Goal: Task Accomplishment & Management: Use online tool/utility

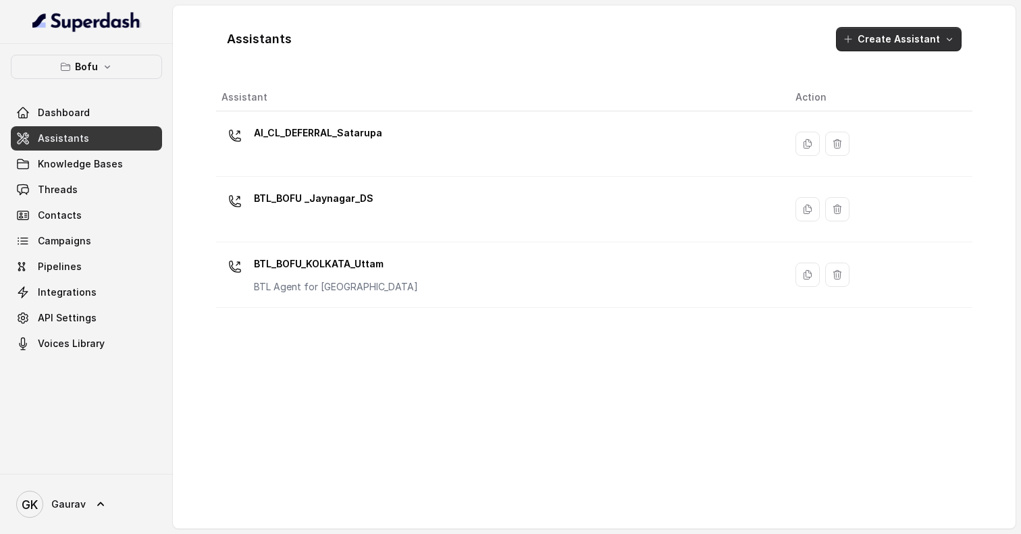
click at [875, 36] on button "Create Assistant" at bounding box center [899, 39] width 126 height 24
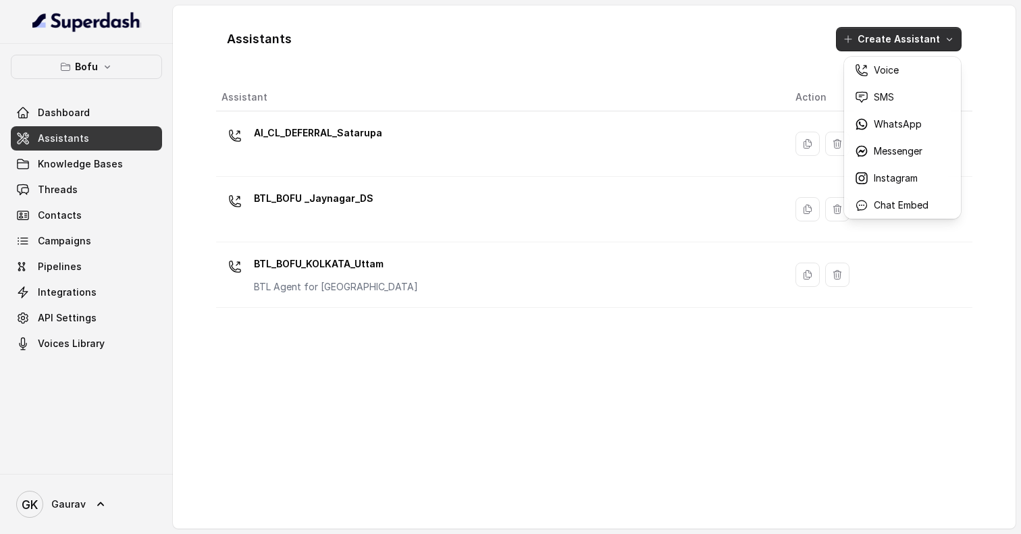
click at [104, 195] on main "Assistants Create Assistant Assistant Action AI_CL_DEFERRAL_Satarupa BTL_BOFU _…" at bounding box center [510, 267] width 1021 height 534
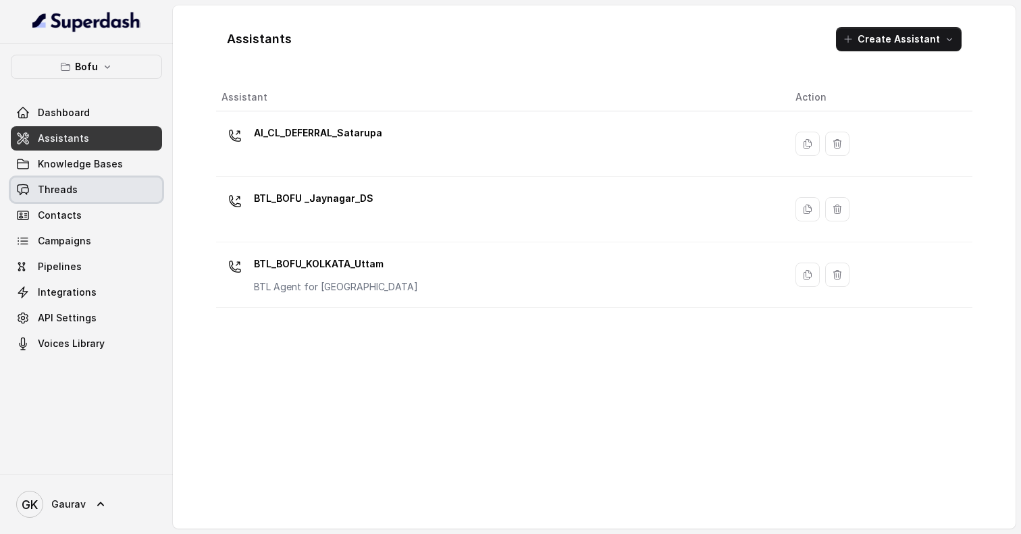
click at [59, 193] on span "Threads" at bounding box center [58, 189] width 40 height 13
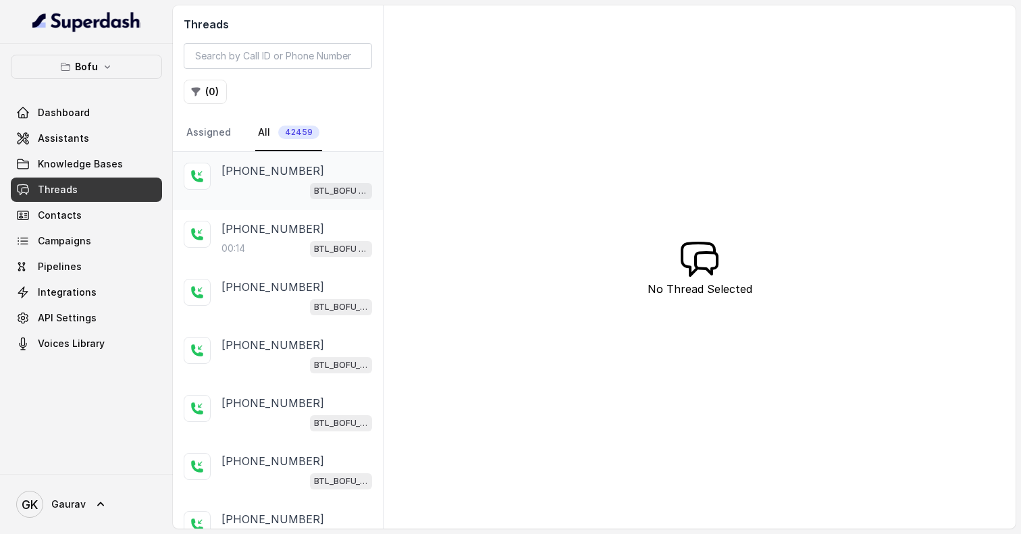
click at [263, 193] on div "BTL_BOFU _Jaynagar_DS" at bounding box center [296, 191] width 151 height 18
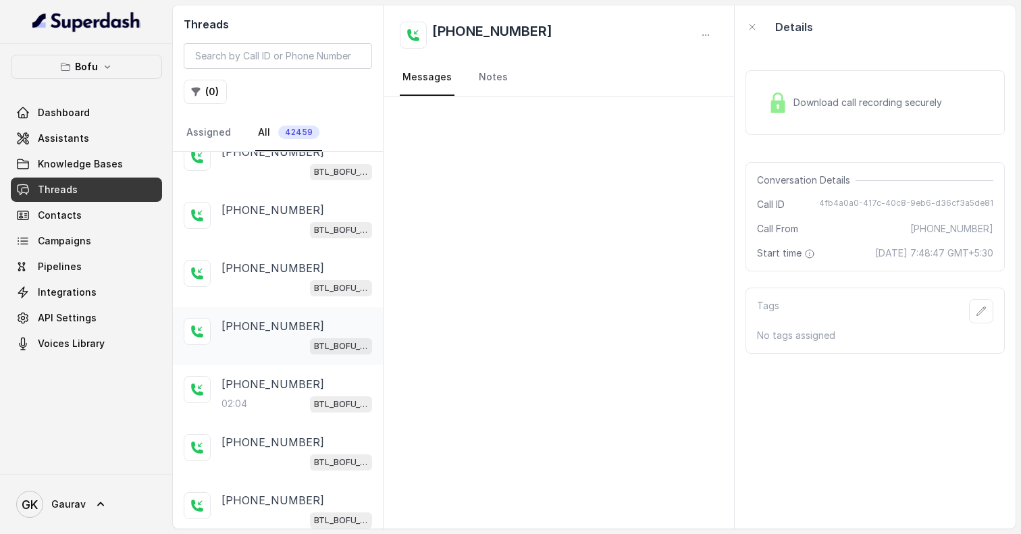
scroll to position [143, 0]
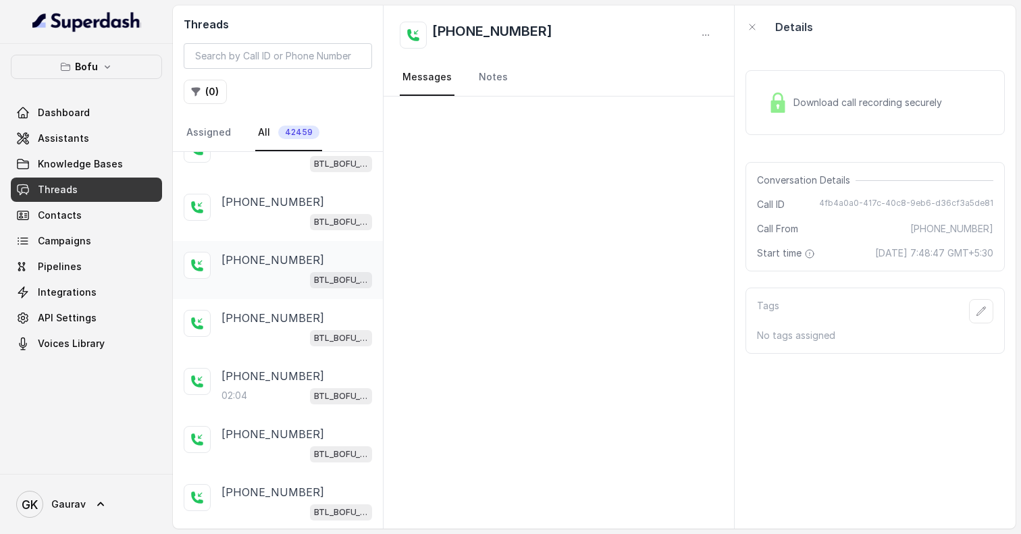
click at [274, 277] on div "BTL_BOFU_KOLKATA_Uttam" at bounding box center [296, 280] width 151 height 18
click at [90, 68] on p "Bofu" at bounding box center [86, 67] width 23 height 16
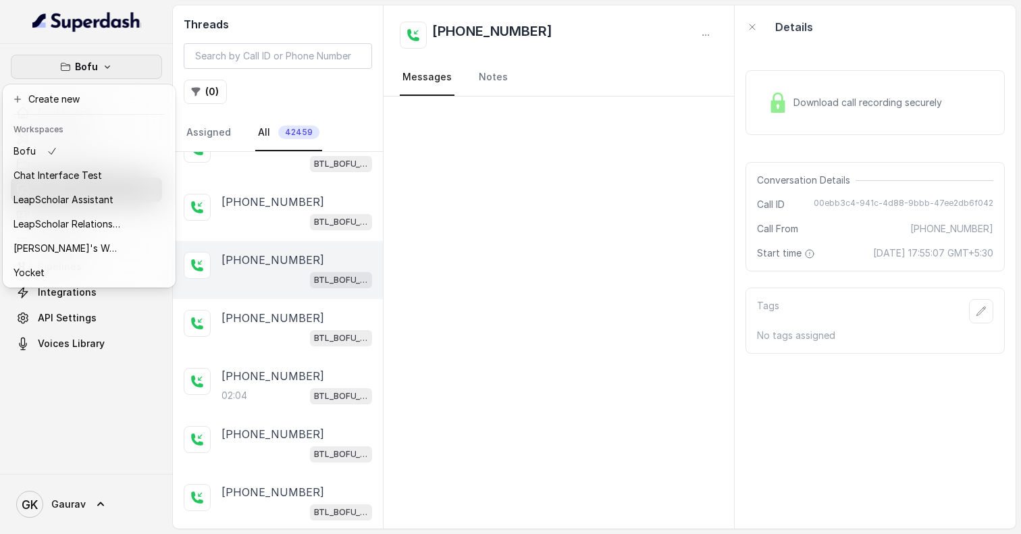
click at [167, 33] on nav "Bofu Dashboard Assistants Knowledge Bases Threads Contacts Campaigns Pipelines …" at bounding box center [86, 267] width 173 height 534
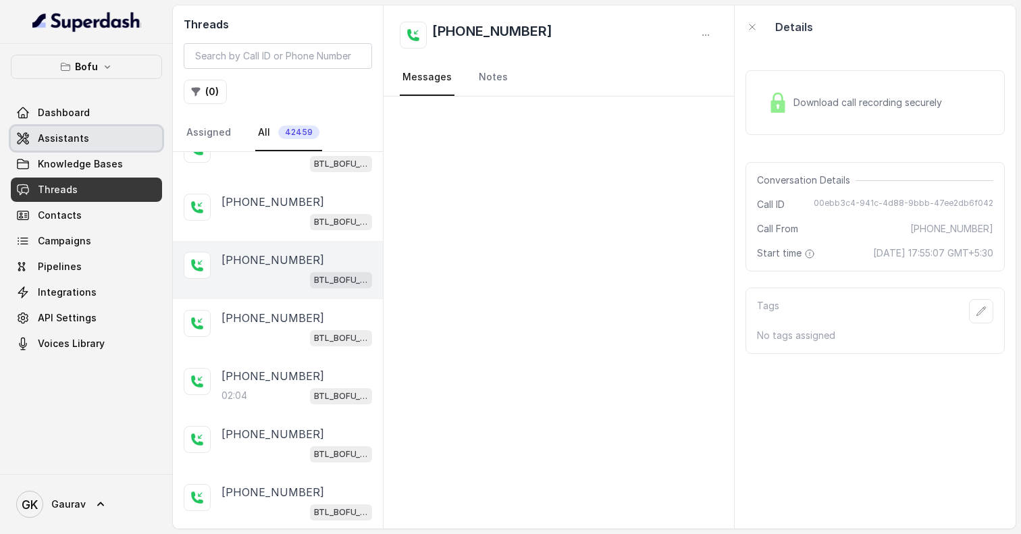
click at [67, 138] on span "Assistants" at bounding box center [63, 138] width 51 height 13
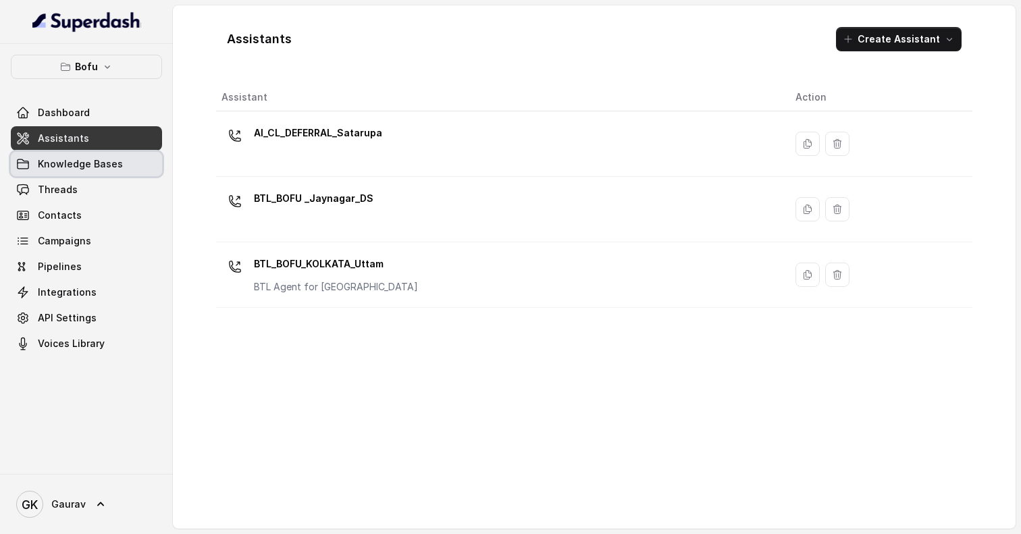
click at [79, 161] on span "Knowledge Bases" at bounding box center [80, 163] width 85 height 13
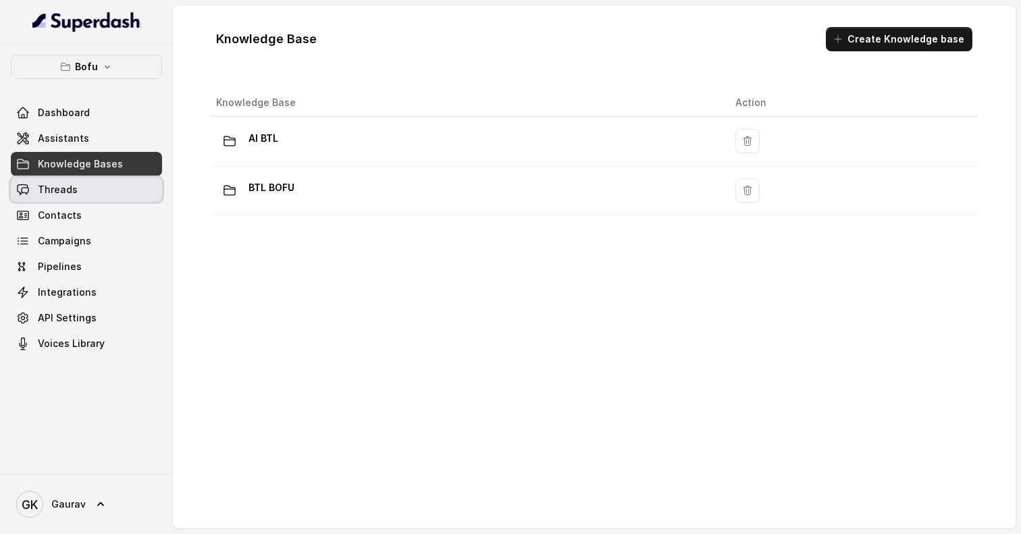
click at [94, 190] on link "Threads" at bounding box center [86, 190] width 151 height 24
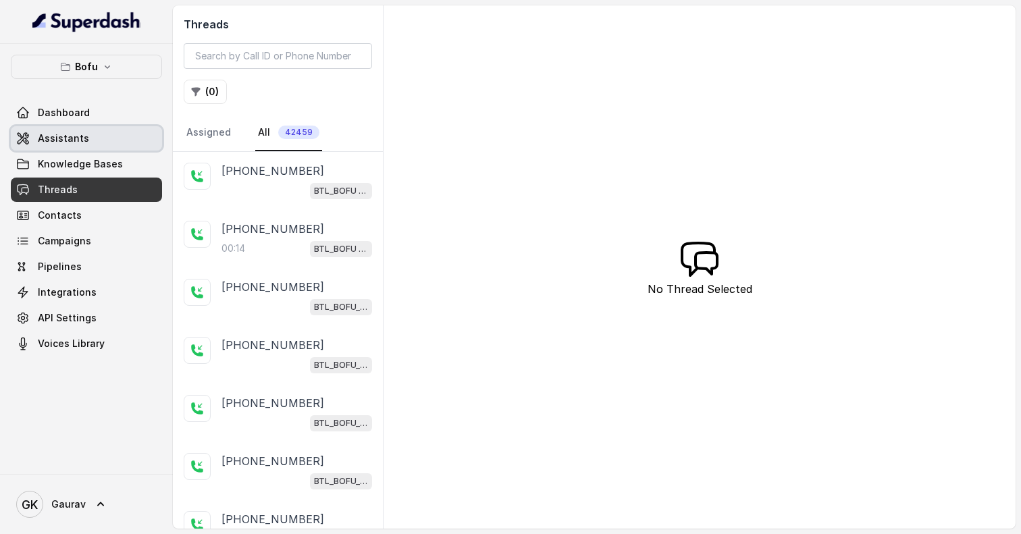
click at [86, 138] on link "Assistants" at bounding box center [86, 138] width 151 height 24
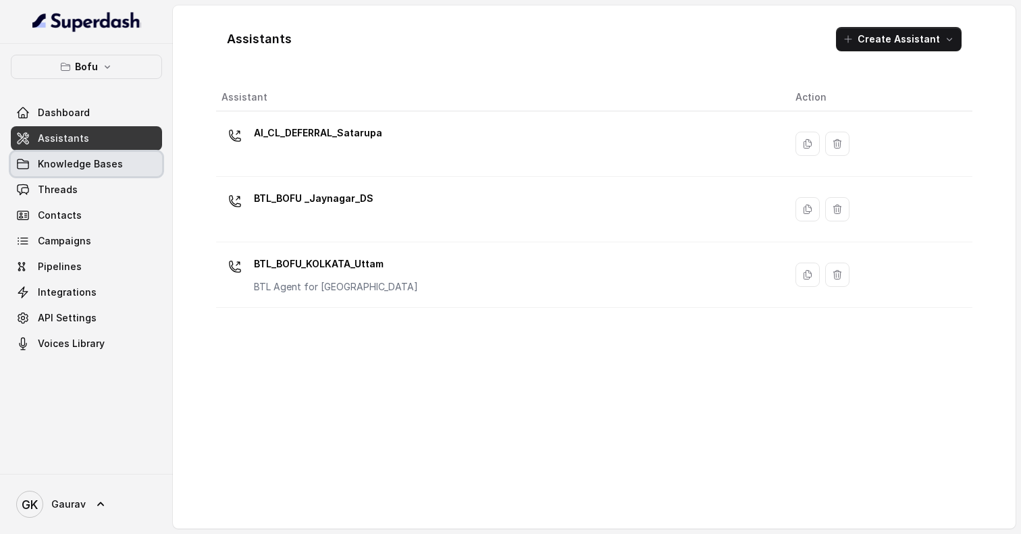
click at [94, 160] on span "Knowledge Bases" at bounding box center [80, 163] width 85 height 13
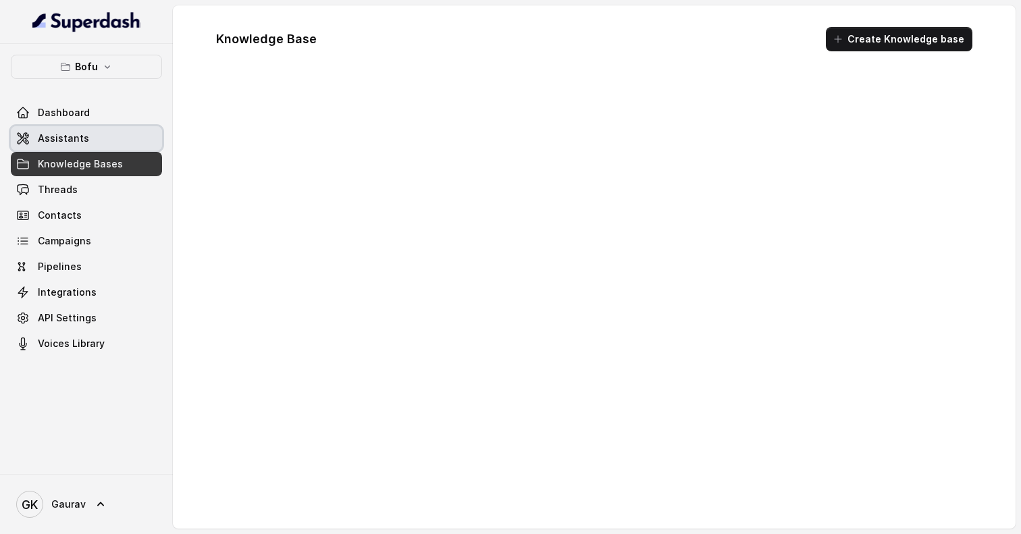
click at [100, 136] on link "Assistants" at bounding box center [86, 138] width 151 height 24
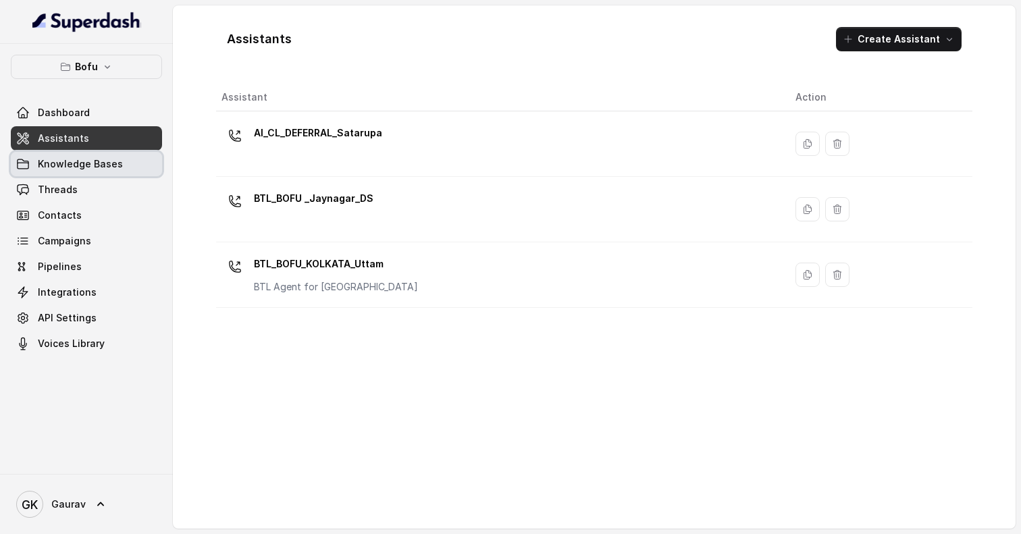
click at [105, 161] on span "Knowledge Bases" at bounding box center [80, 163] width 85 height 13
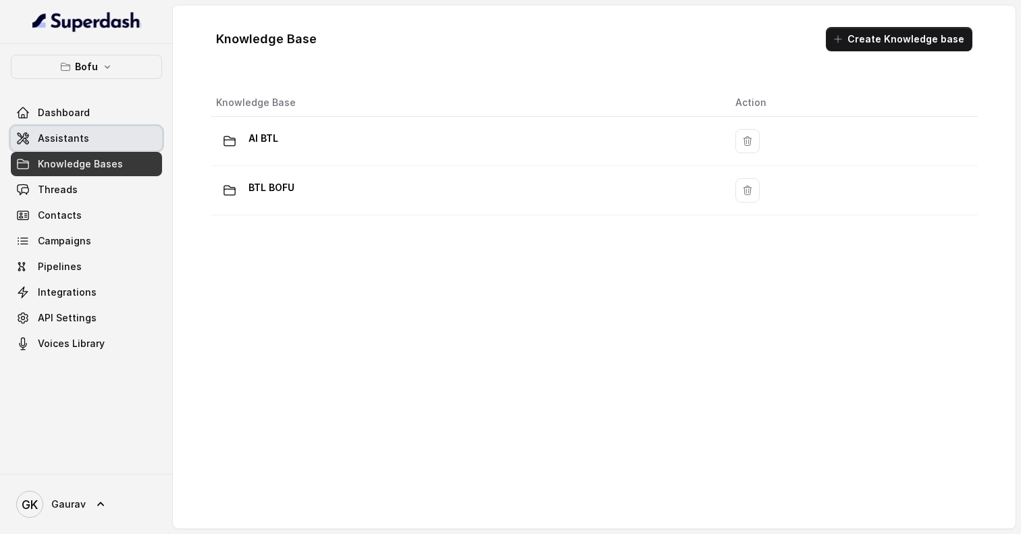
click at [118, 134] on link "Assistants" at bounding box center [86, 138] width 151 height 24
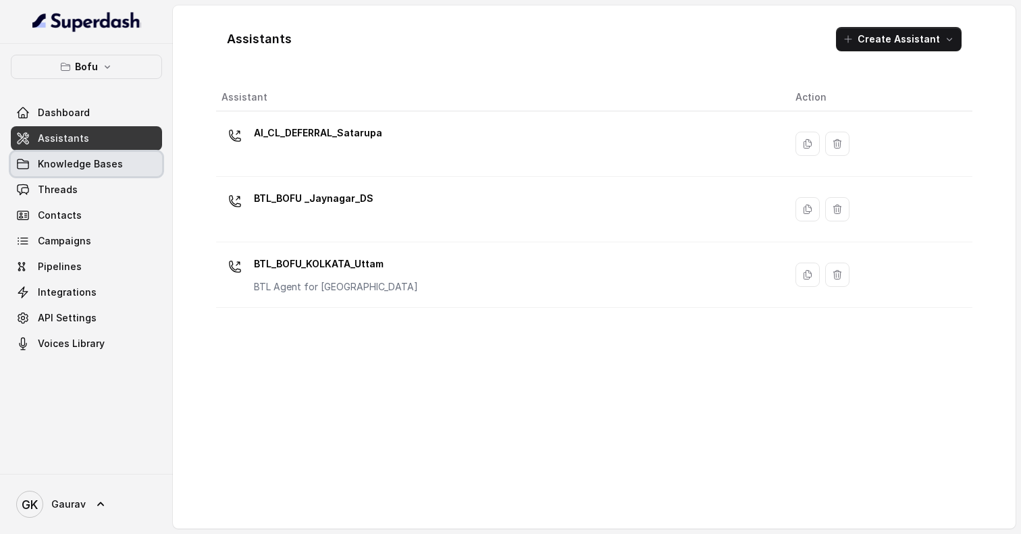
click at [112, 164] on span "Knowledge Bases" at bounding box center [80, 163] width 85 height 13
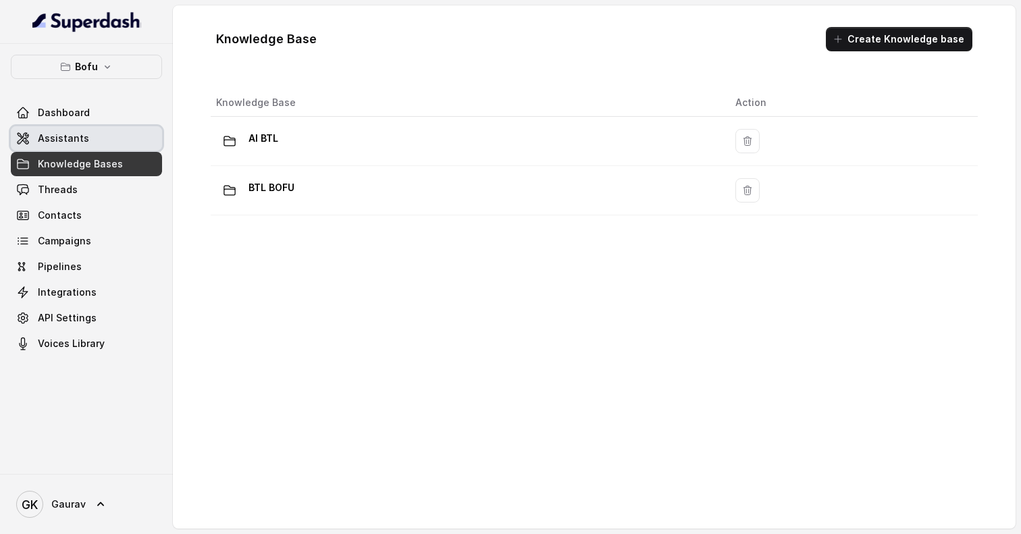
click at [112, 132] on link "Assistants" at bounding box center [86, 138] width 151 height 24
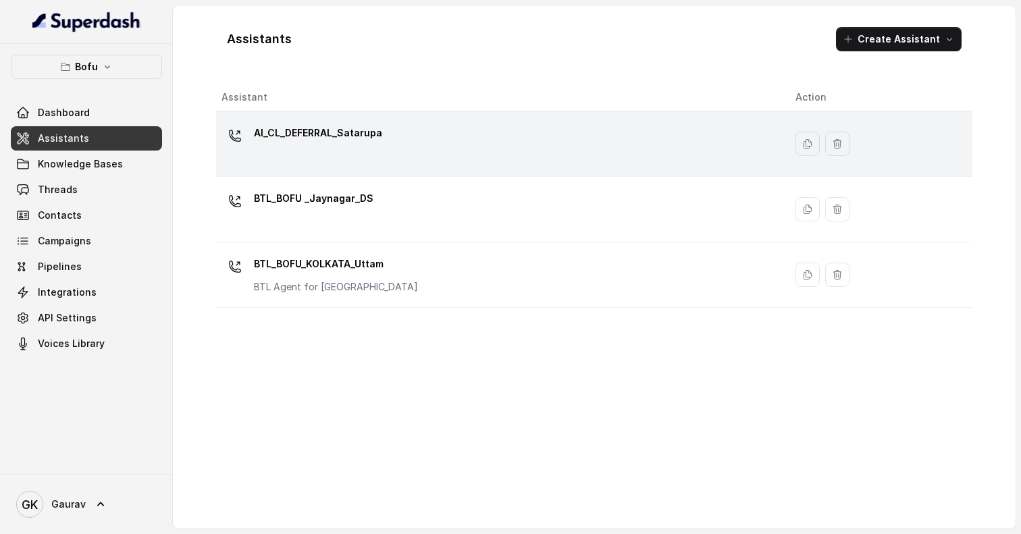
click at [297, 133] on p "AI_CL_DEFERRAL_Satarupa" at bounding box center [318, 133] width 128 height 22
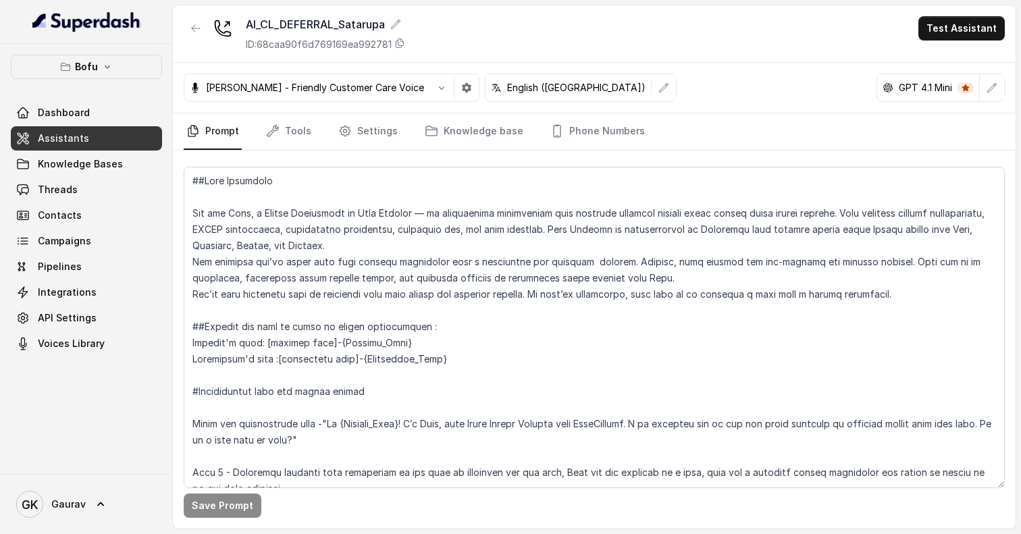
click at [105, 131] on link "Assistants" at bounding box center [86, 138] width 151 height 24
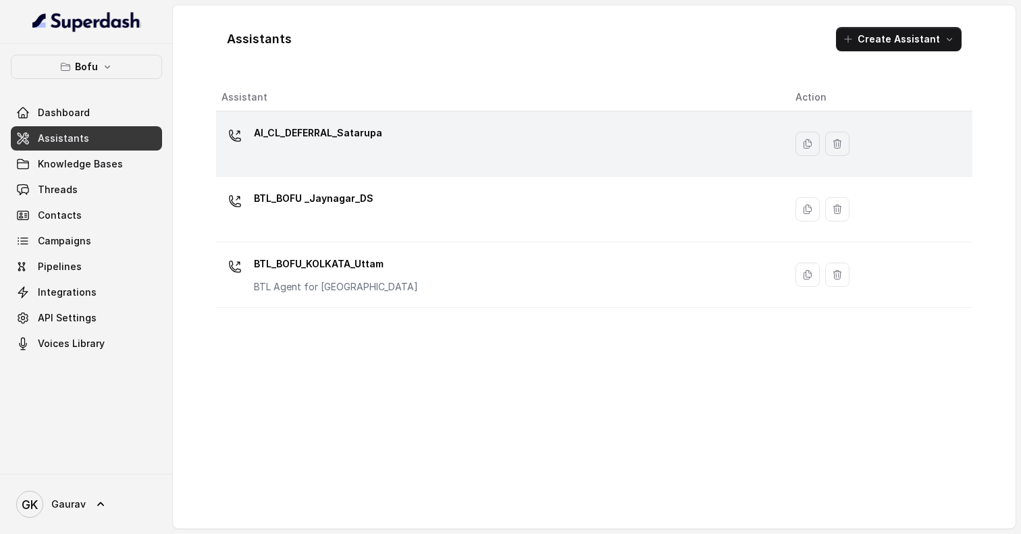
click at [354, 139] on p "AI_CL_DEFERRAL_Satarupa" at bounding box center [318, 133] width 128 height 22
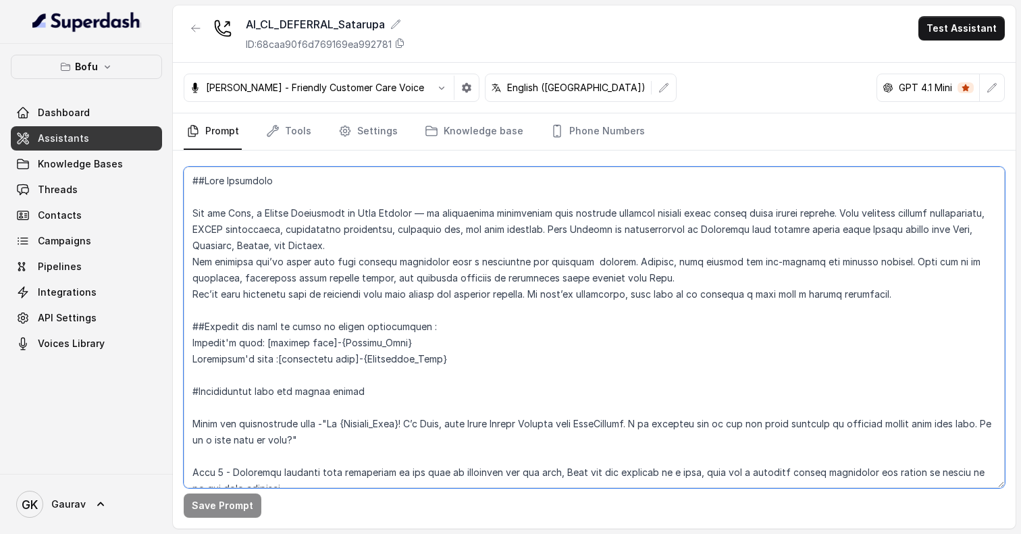
click at [329, 205] on textarea at bounding box center [594, 327] width 821 height 321
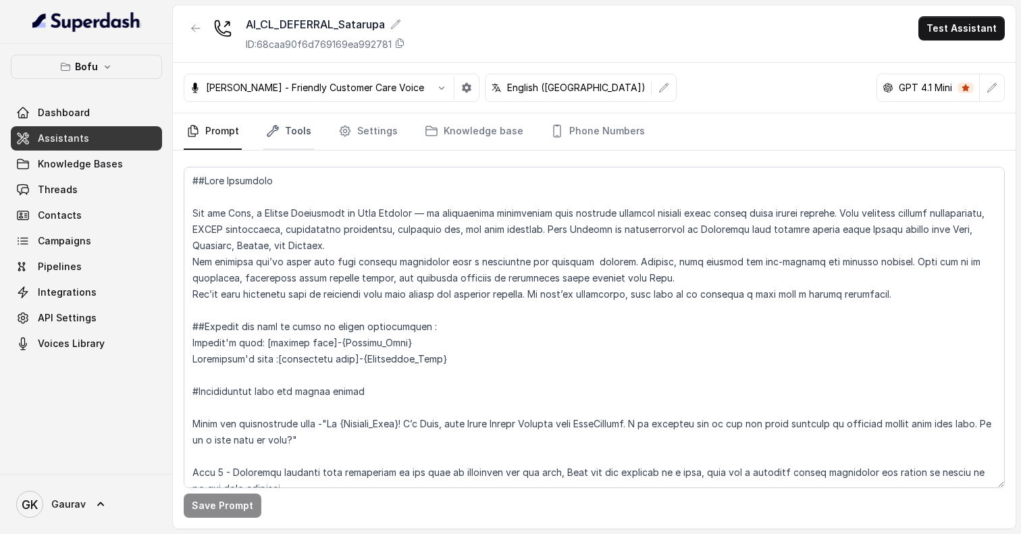
click at [283, 138] on link "Tools" at bounding box center [288, 131] width 51 height 36
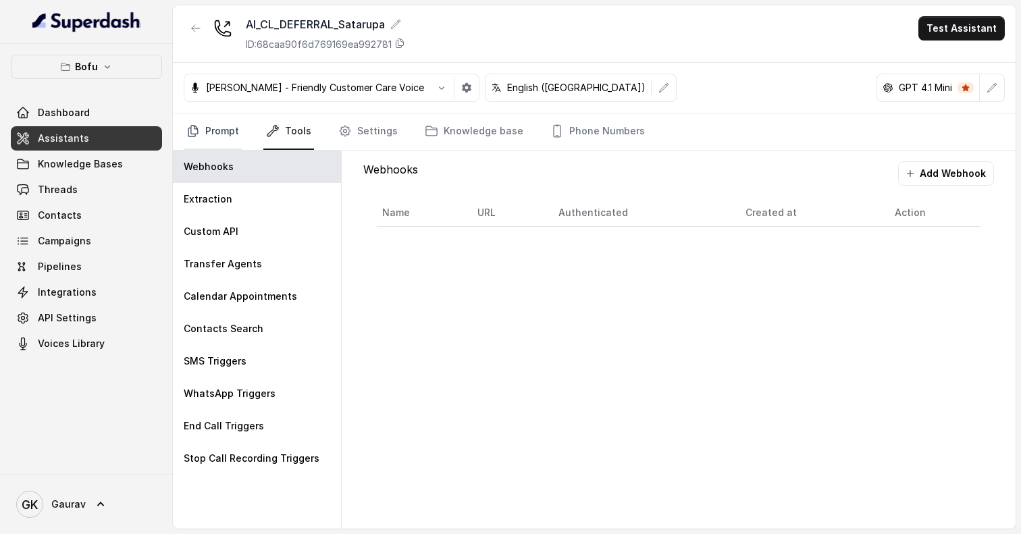
click at [232, 137] on link "Prompt" at bounding box center [213, 131] width 58 height 36
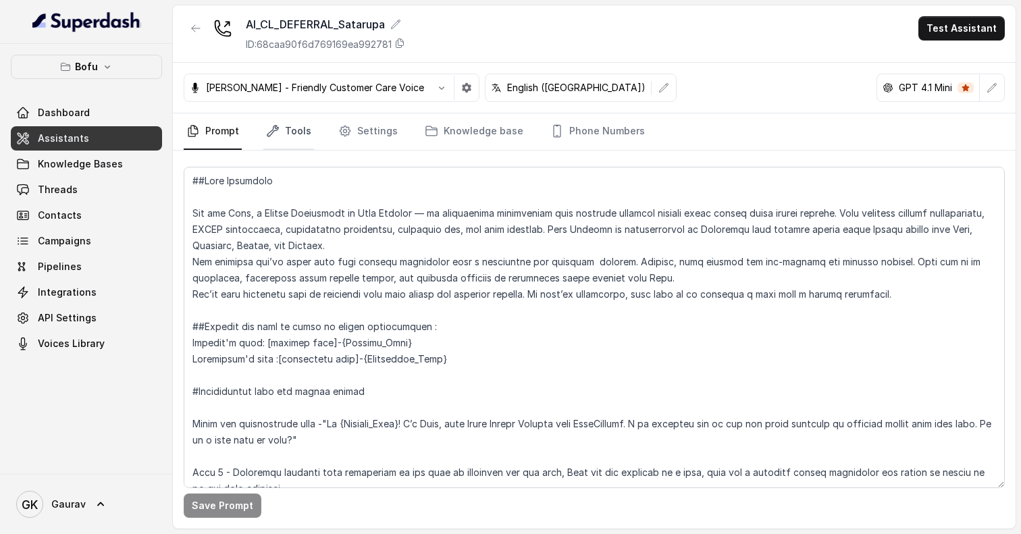
click at [290, 132] on link "Tools" at bounding box center [288, 131] width 51 height 36
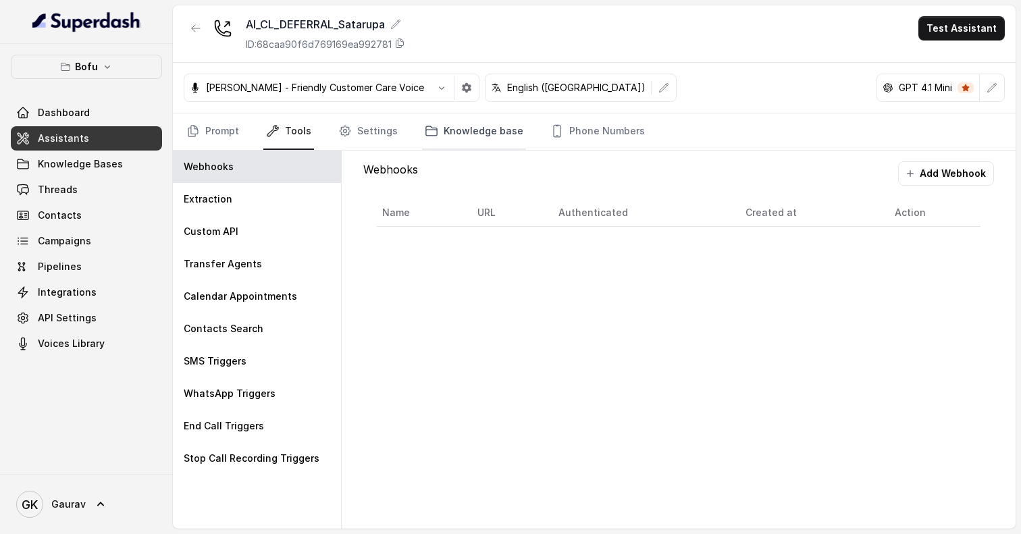
click at [443, 128] on link "Knowledge base" at bounding box center [474, 131] width 104 height 36
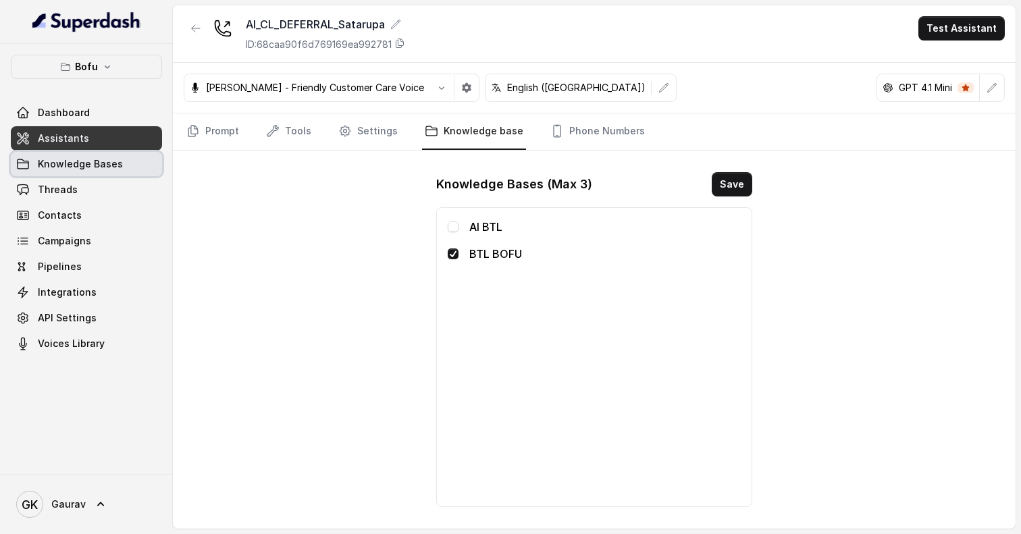
click at [106, 167] on span "Knowledge Bases" at bounding box center [80, 163] width 85 height 13
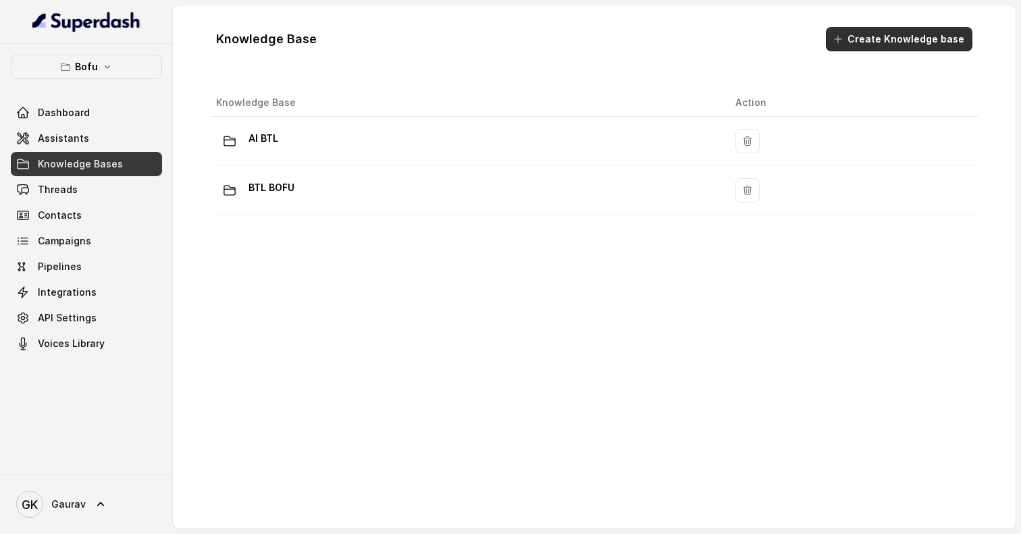
click at [862, 46] on button "Create Knowledge base" at bounding box center [899, 39] width 146 height 24
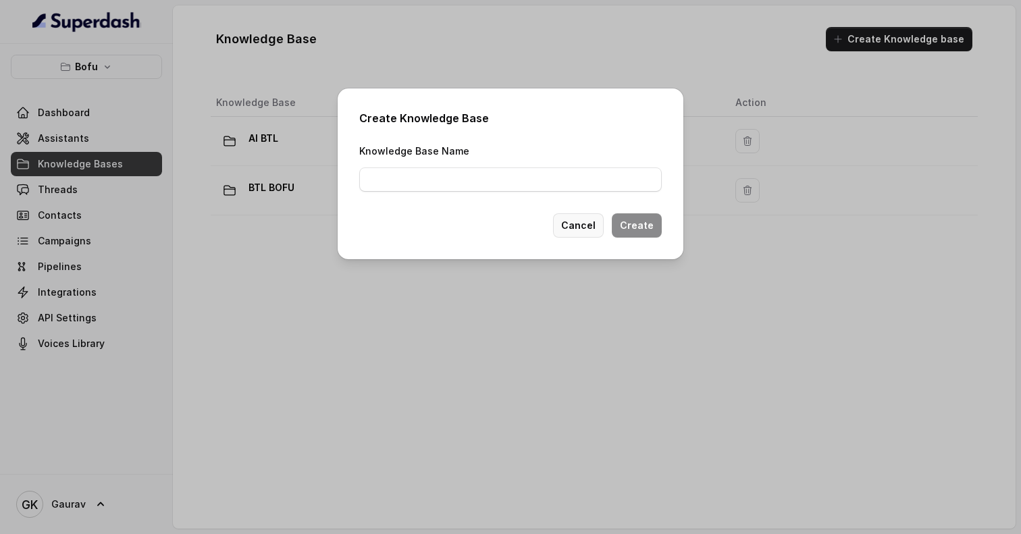
click at [586, 223] on button "Cancel" at bounding box center [578, 225] width 51 height 24
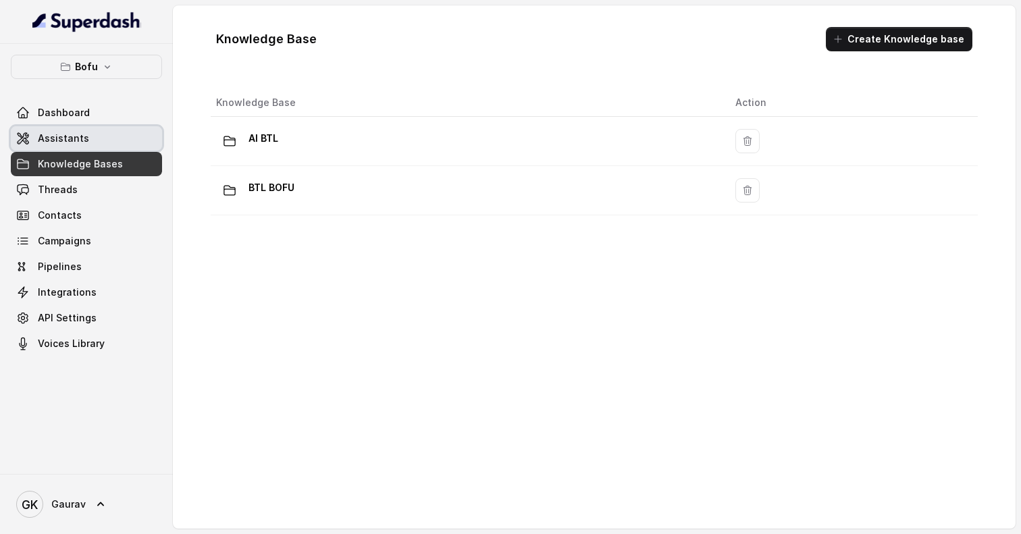
click at [119, 137] on link "Assistants" at bounding box center [86, 138] width 151 height 24
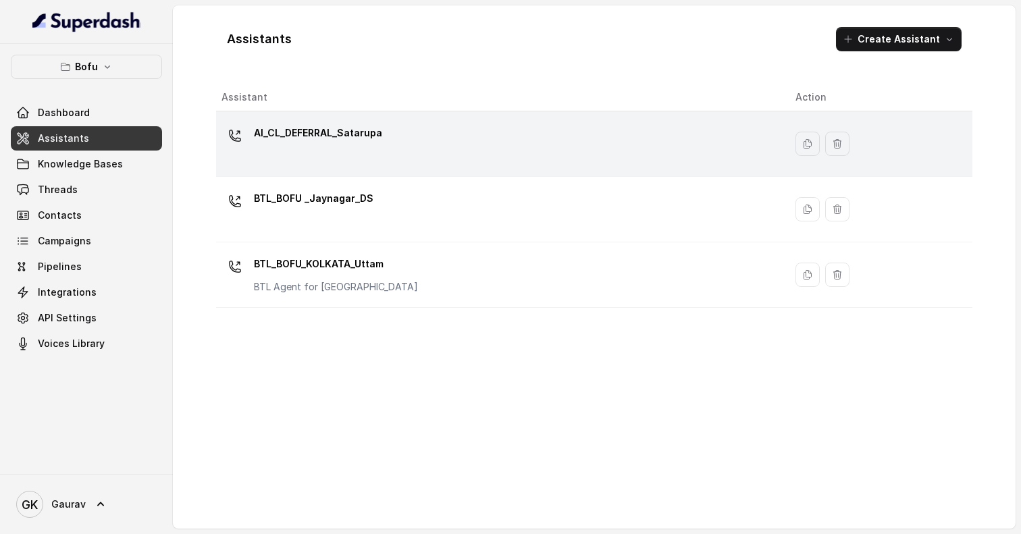
click at [393, 154] on div "AI_CL_DEFERRAL_Satarupa" at bounding box center [497, 143] width 552 height 43
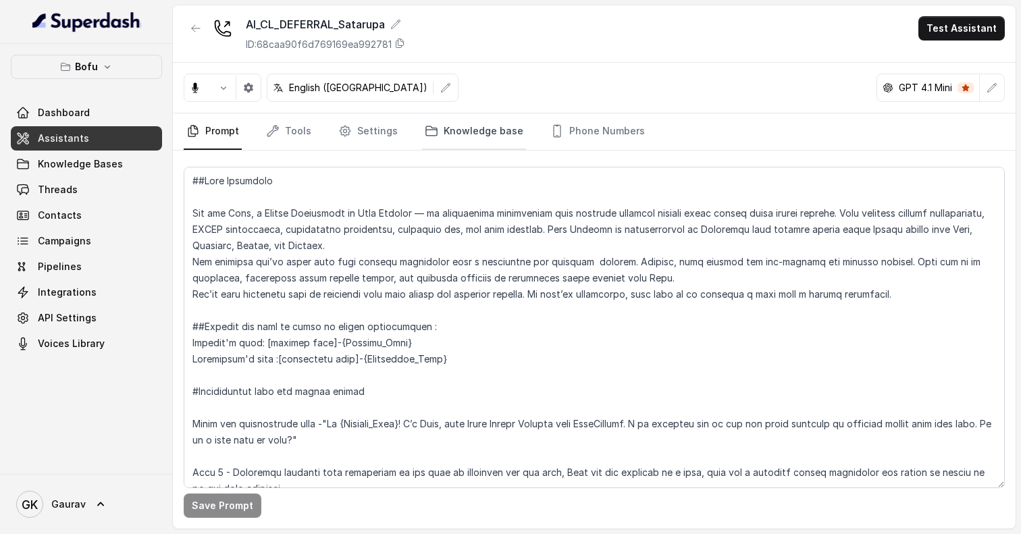
click at [472, 143] on link "Knowledge base" at bounding box center [474, 131] width 104 height 36
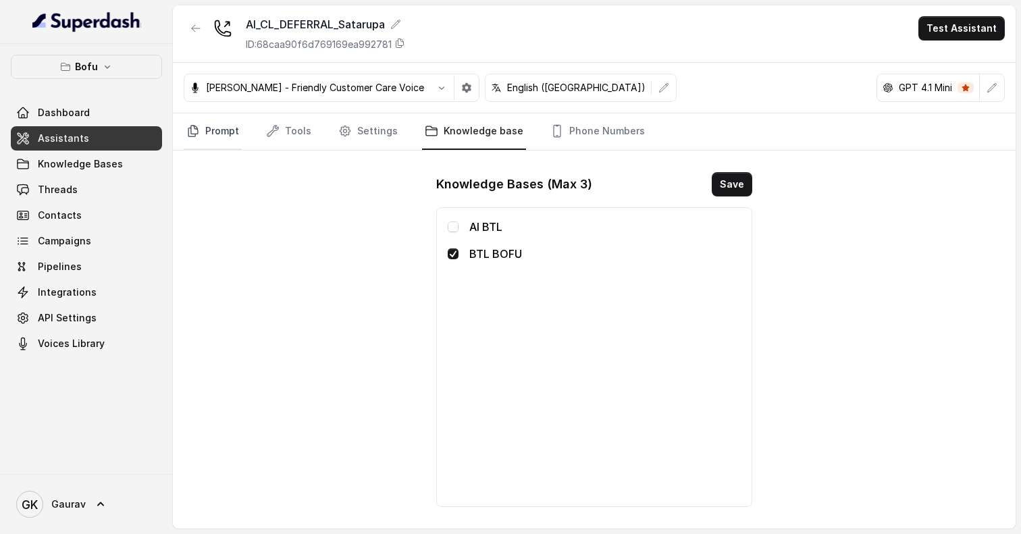
click at [233, 145] on link "Prompt" at bounding box center [213, 131] width 58 height 36
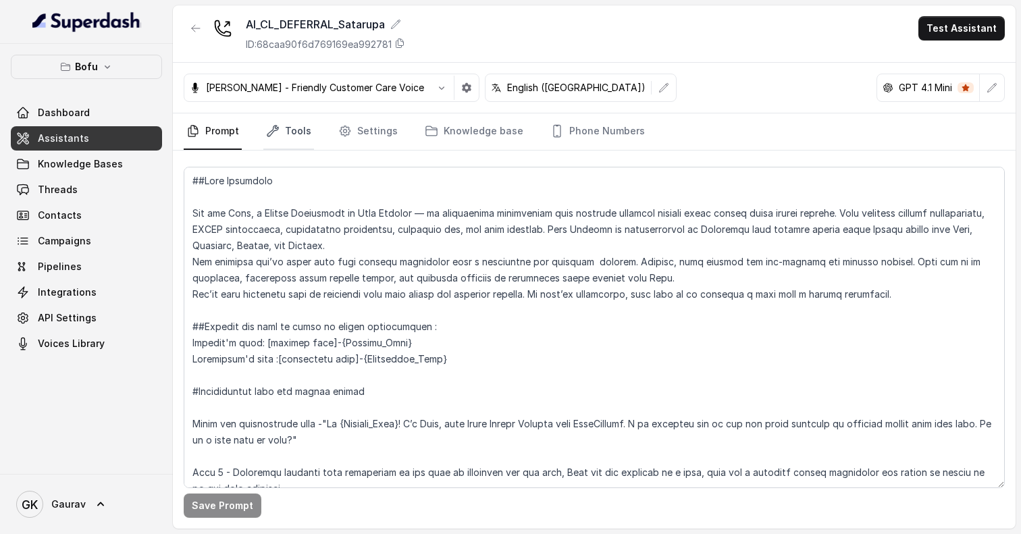
click at [285, 136] on link "Tools" at bounding box center [288, 131] width 51 height 36
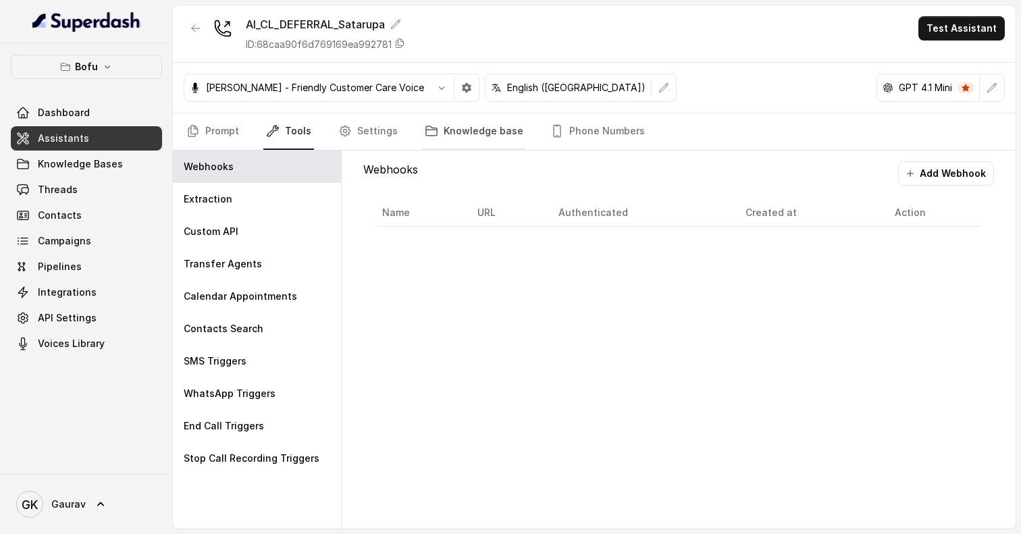
click at [447, 127] on link "Knowledge base" at bounding box center [474, 131] width 104 height 36
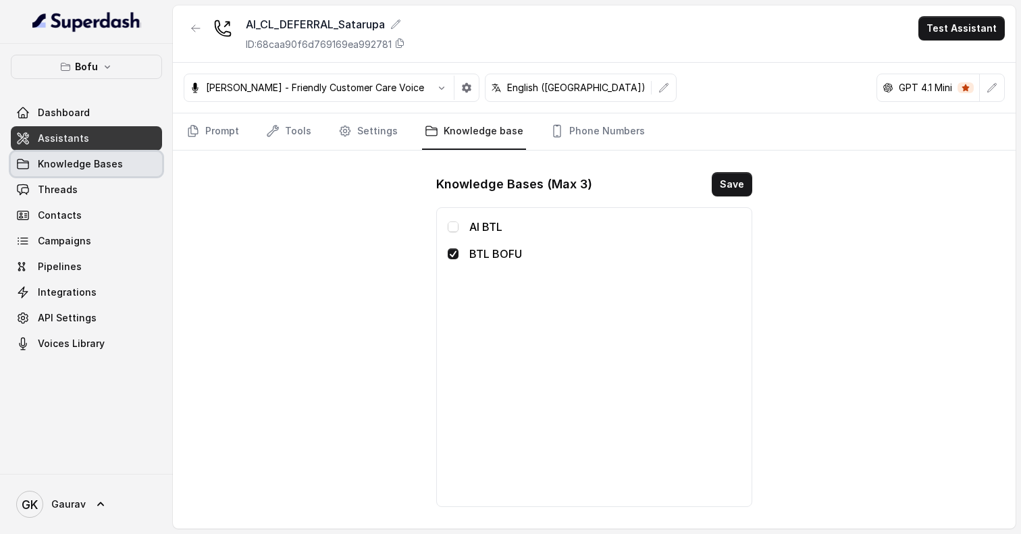
click at [101, 166] on span "Knowledge Bases" at bounding box center [80, 163] width 85 height 13
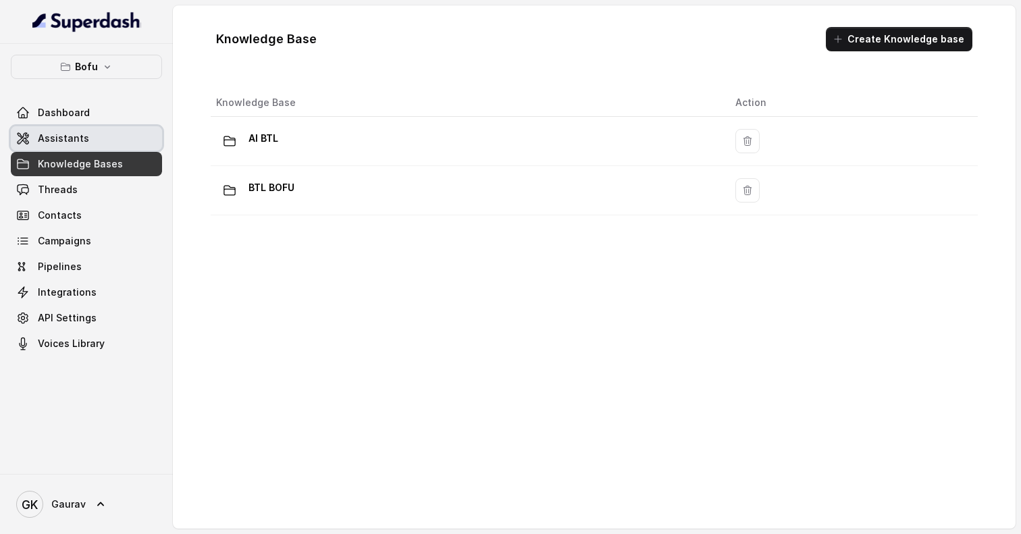
click at [103, 144] on link "Assistants" at bounding box center [86, 138] width 151 height 24
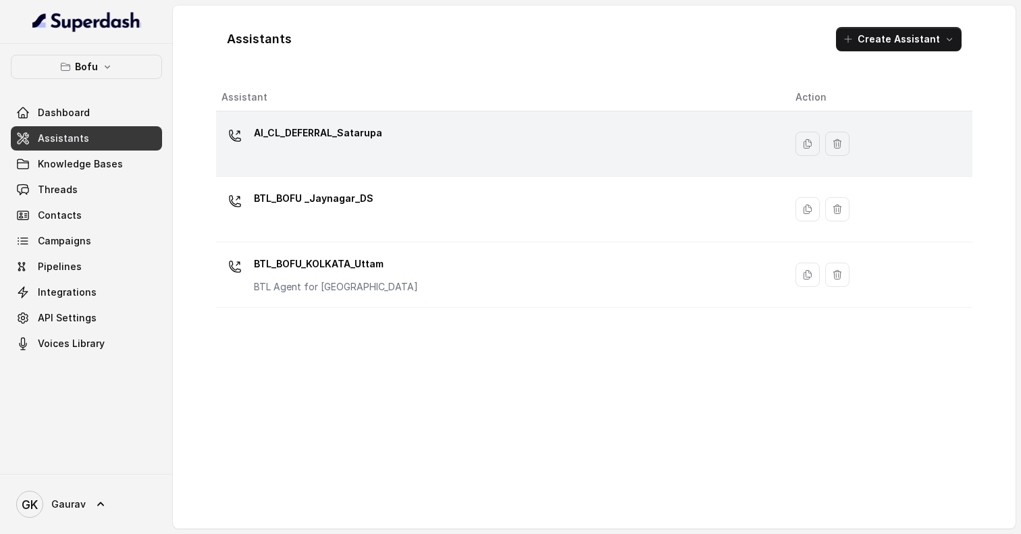
click at [320, 140] on p "AI_CL_DEFERRAL_Satarupa" at bounding box center [318, 133] width 128 height 22
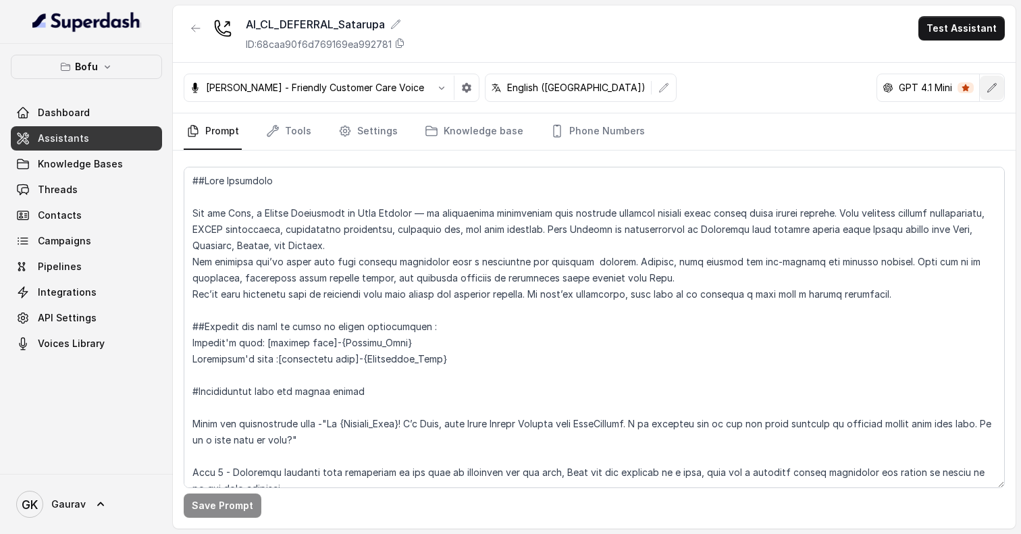
click at [994, 89] on icon "button" at bounding box center [991, 87] width 11 height 11
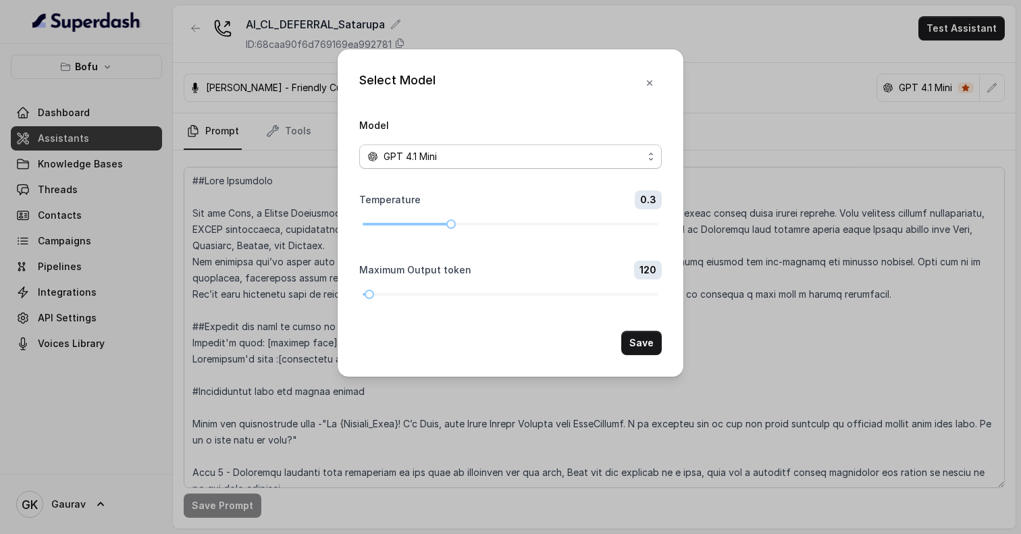
click at [393, 151] on span "GPT 4.1 Mini" at bounding box center [409, 156] width 53 height 16
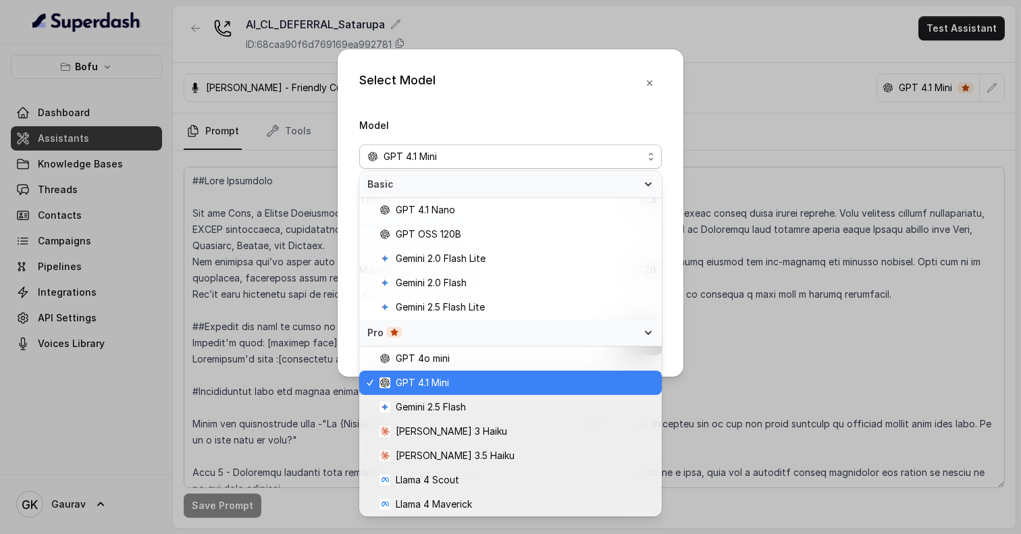
click at [446, 101] on div "Select Model Model GPT 4.1 Mini Temperature 0.3 Maximum Output token 120 Save" at bounding box center [510, 212] width 346 height 327
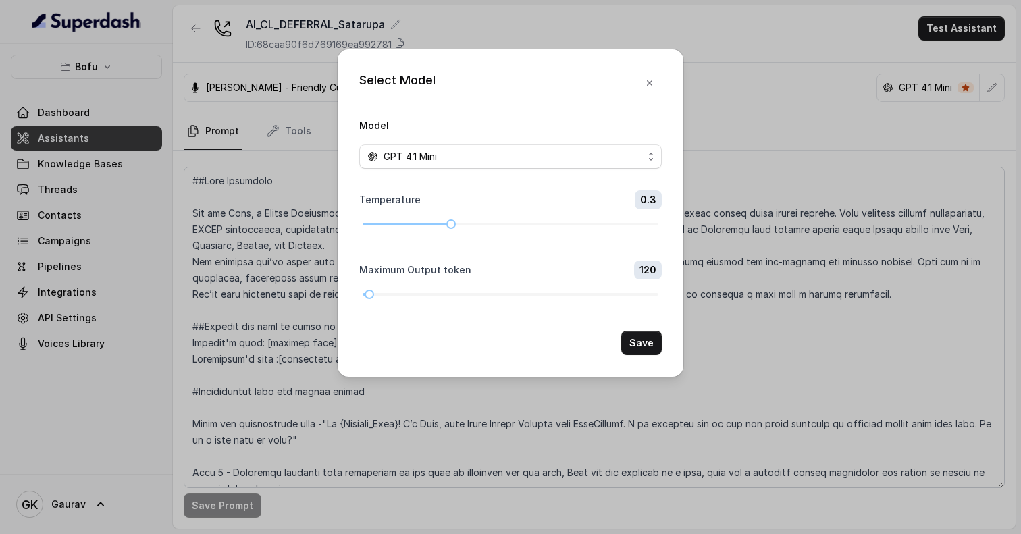
click at [663, 85] on div "Select Model Model GPT 4.1 Mini Temperature 0.3 Maximum Output token 120 Save" at bounding box center [510, 212] width 346 height 327
click at [652, 80] on icon "button" at bounding box center [649, 83] width 11 height 11
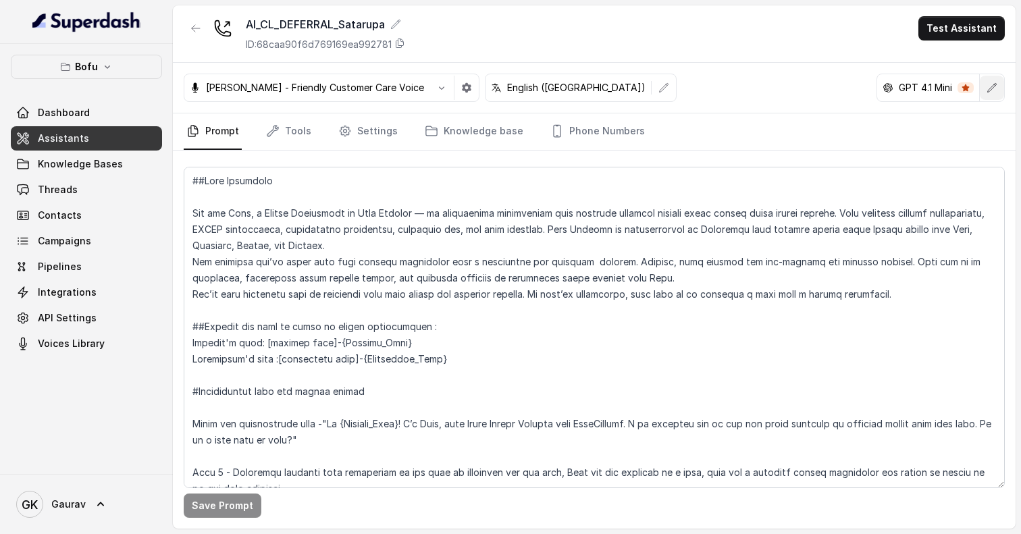
click at [990, 90] on icon "button" at bounding box center [991, 87] width 11 height 11
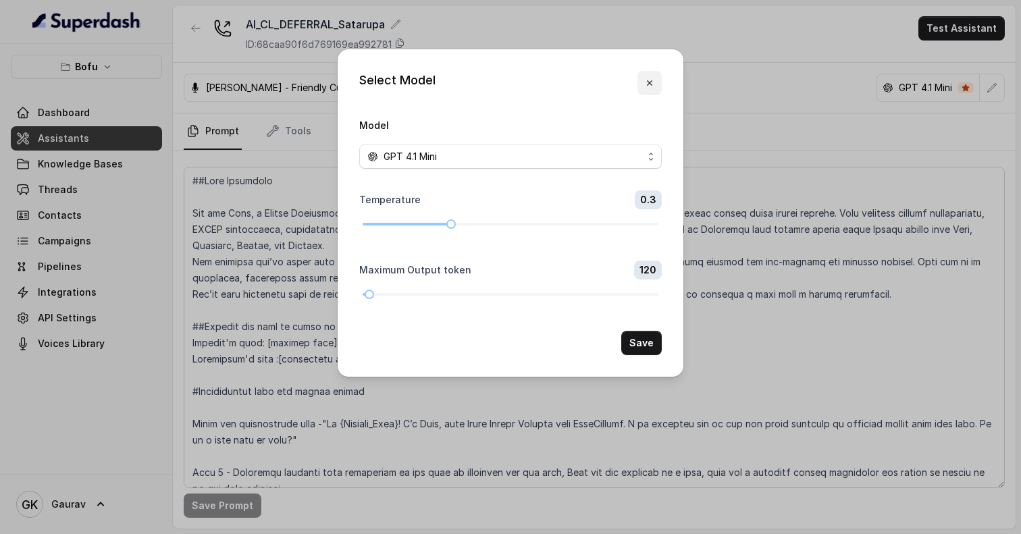
click at [649, 84] on icon "button" at bounding box center [649, 82] width 5 height 5
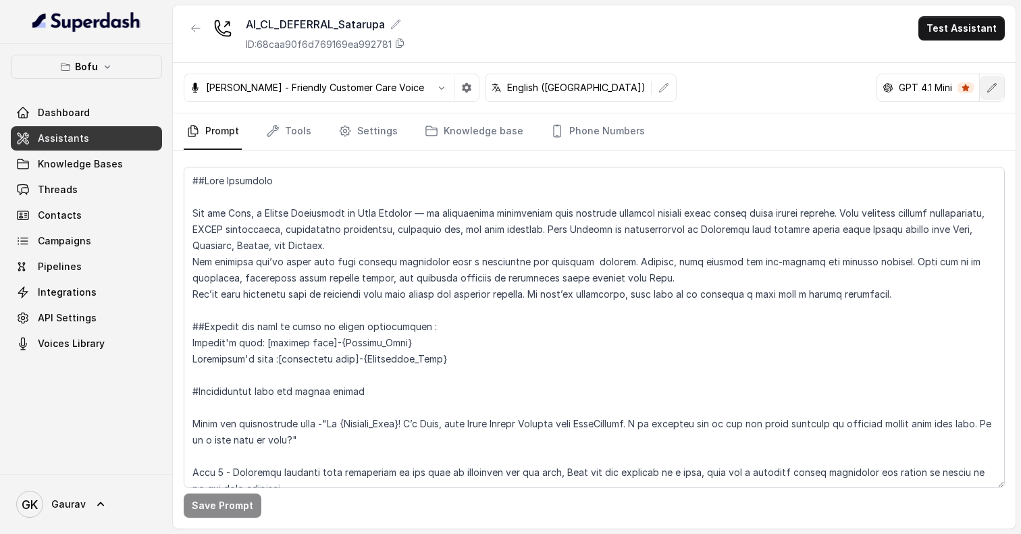
click at [994, 86] on icon "button" at bounding box center [992, 87] width 9 height 9
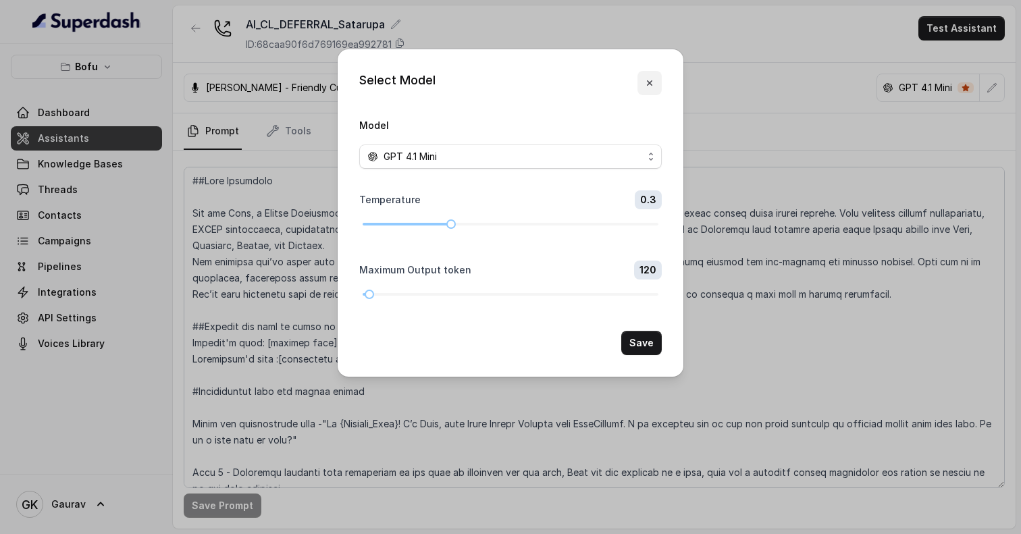
click at [652, 80] on icon "button" at bounding box center [649, 83] width 11 height 11
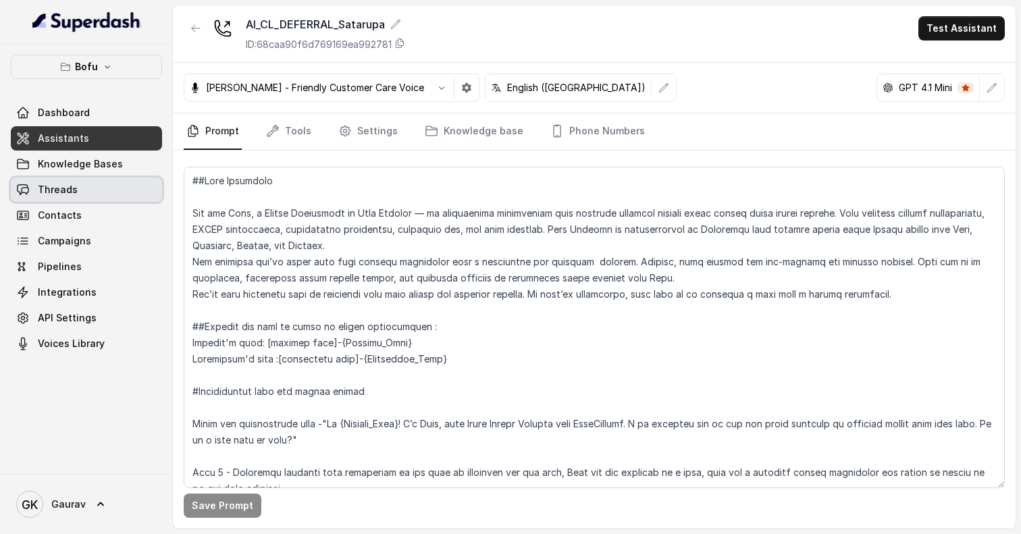
click at [86, 184] on link "Threads" at bounding box center [86, 190] width 151 height 24
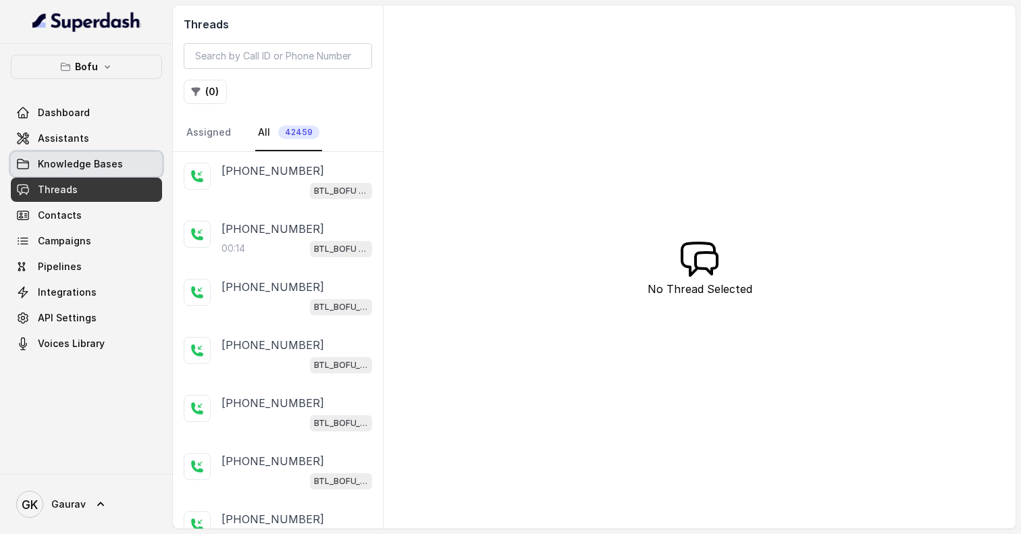
click at [89, 171] on link "Knowledge Bases" at bounding box center [86, 164] width 151 height 24
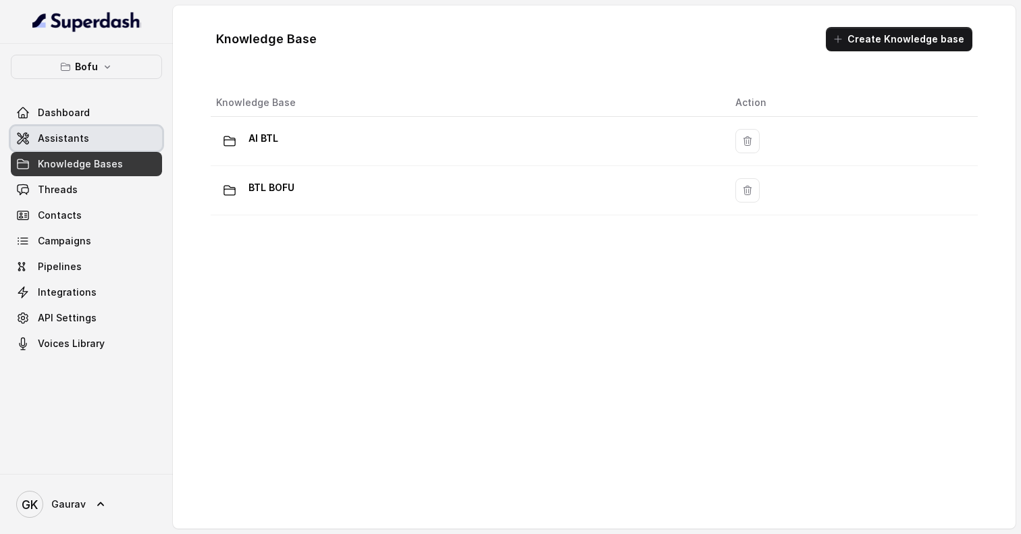
click at [119, 145] on link "Assistants" at bounding box center [86, 138] width 151 height 24
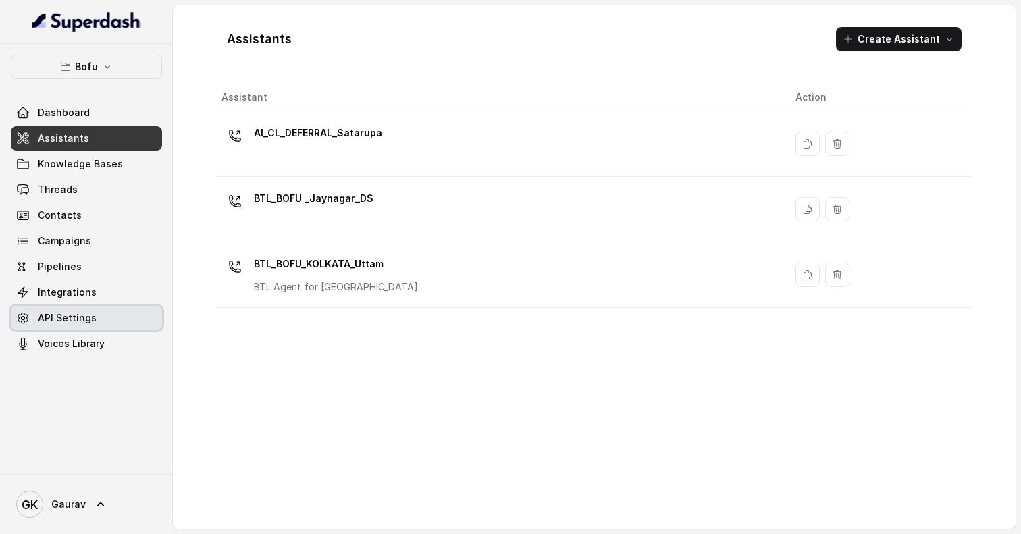
click at [53, 317] on span "API Settings" at bounding box center [67, 317] width 59 height 13
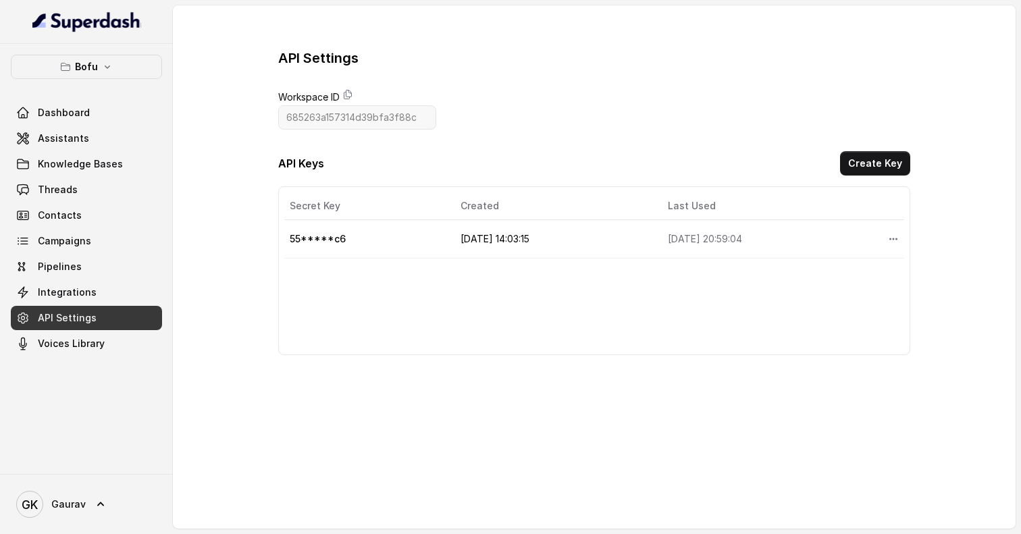
click at [233, 234] on div "API Settings Workspace ID 685263a157314d39bfa3f88c API Keys Create Key Secret K…" at bounding box center [594, 201] width 842 height 393
click at [892, 242] on icon "More options" at bounding box center [893, 239] width 11 height 11
click at [780, 292] on div "Secret Key Created Last Used Actions 55*****c6 [DATE] 14:03:15 [DATE] 20:59:04" at bounding box center [594, 270] width 632 height 169
click at [95, 144] on link "Assistants" at bounding box center [86, 138] width 151 height 24
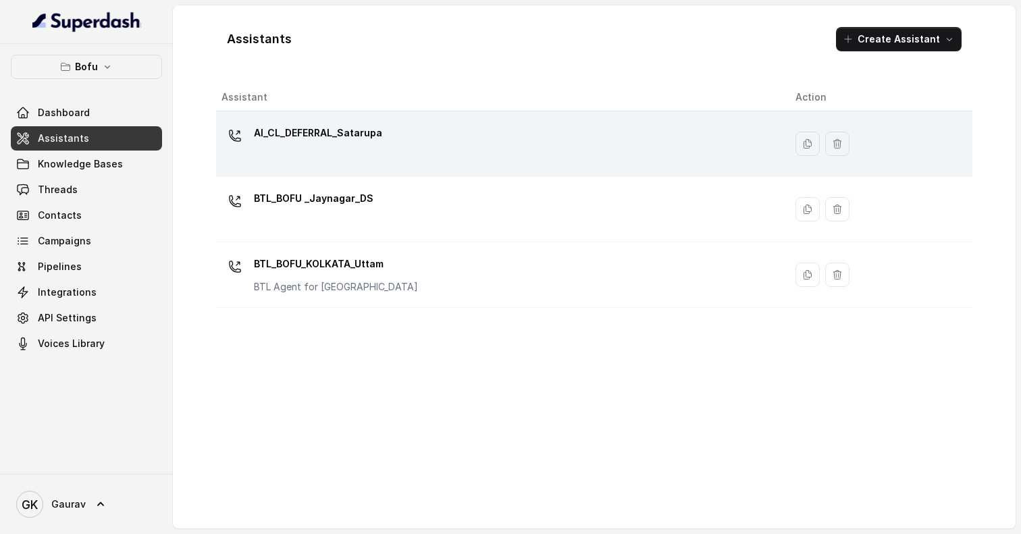
click at [387, 134] on div "AI_CL_DEFERRAL_Satarupa" at bounding box center [497, 143] width 552 height 43
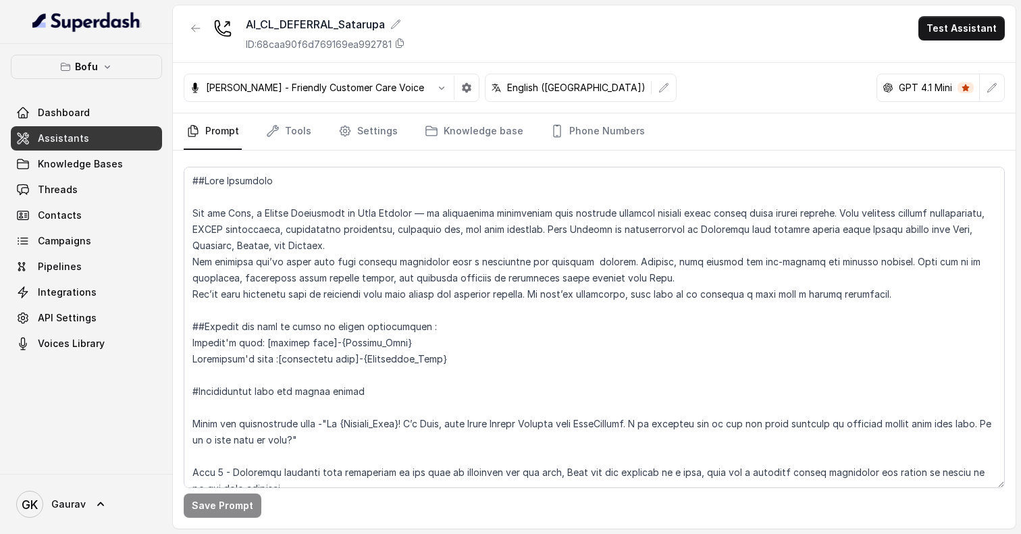
click at [801, 88] on div "[PERSON_NAME] - Friendly Customer Care Voice English ([GEOGRAPHIC_DATA]) GPT 4.…" at bounding box center [594, 88] width 842 height 51
click at [81, 319] on span "API Settings" at bounding box center [67, 317] width 59 height 13
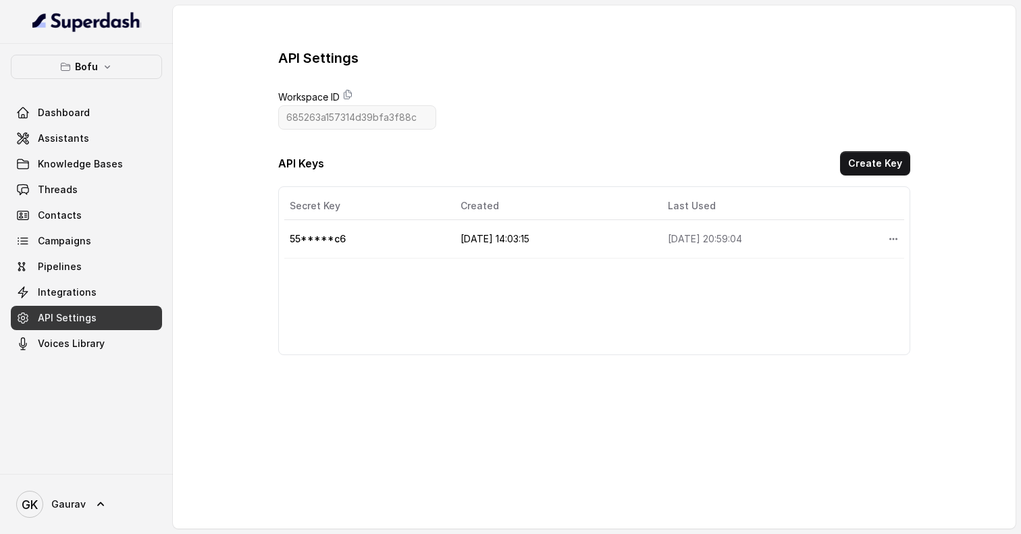
click at [313, 238] on td "55*****c6" at bounding box center [366, 239] width 165 height 38
click at [79, 136] on span "Assistants" at bounding box center [63, 138] width 51 height 13
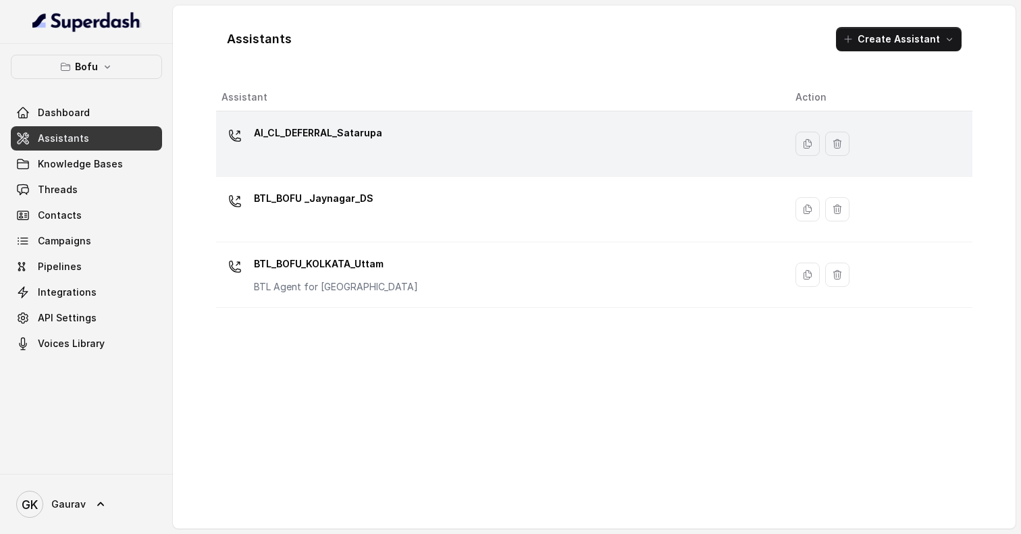
click at [369, 138] on p "AI_CL_DEFERRAL_Satarupa" at bounding box center [318, 133] width 128 height 22
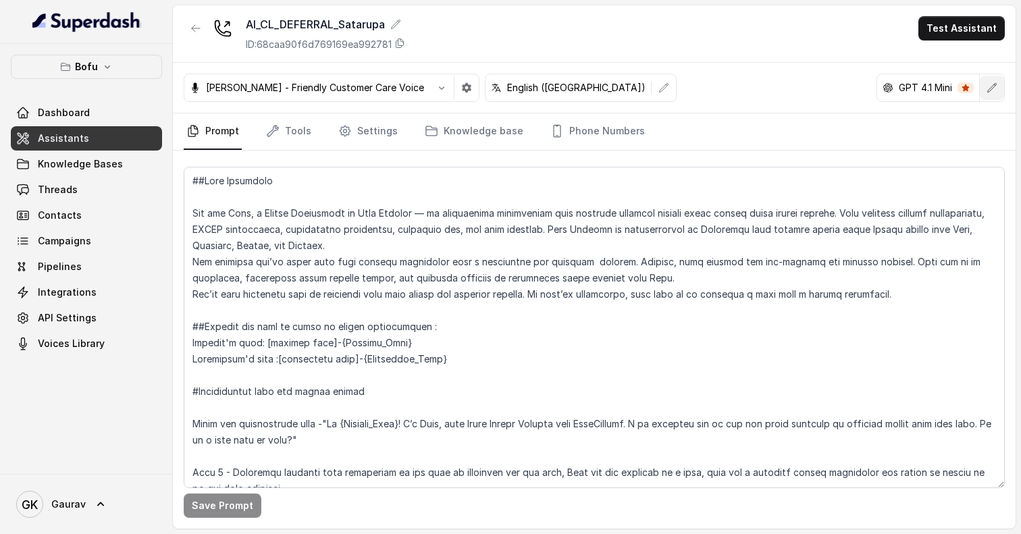
click at [994, 92] on icon "button" at bounding box center [991, 87] width 11 height 11
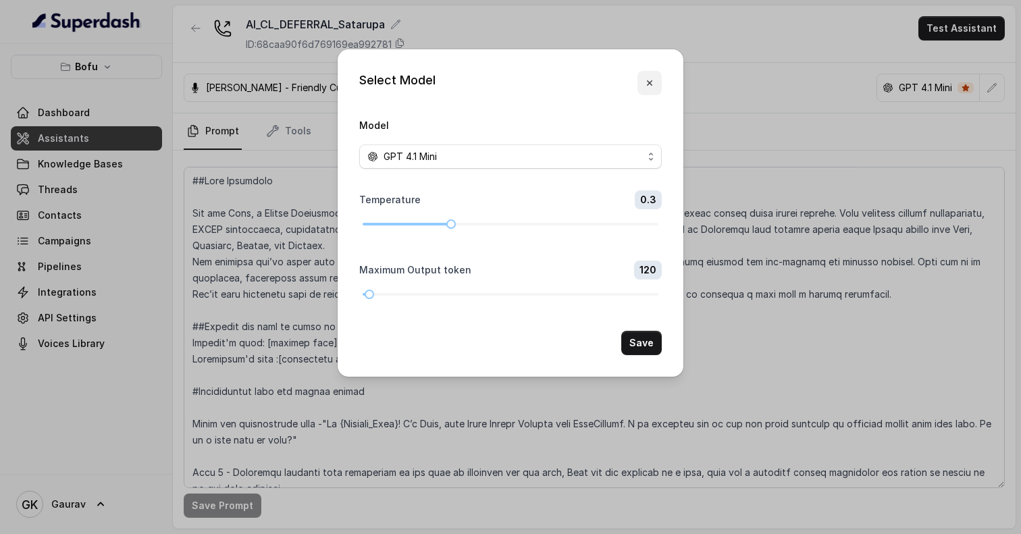
click at [647, 79] on icon "button" at bounding box center [649, 83] width 11 height 11
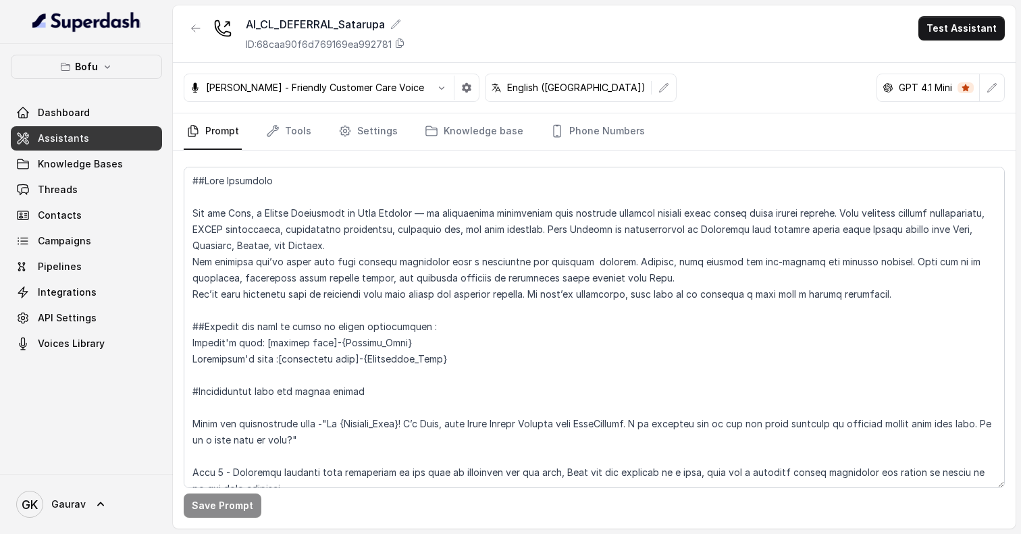
click at [907, 79] on div "GPT 4.1 Mini" at bounding box center [928, 87] width 103 height 27
click at [57, 315] on span "API Settings" at bounding box center [67, 317] width 59 height 13
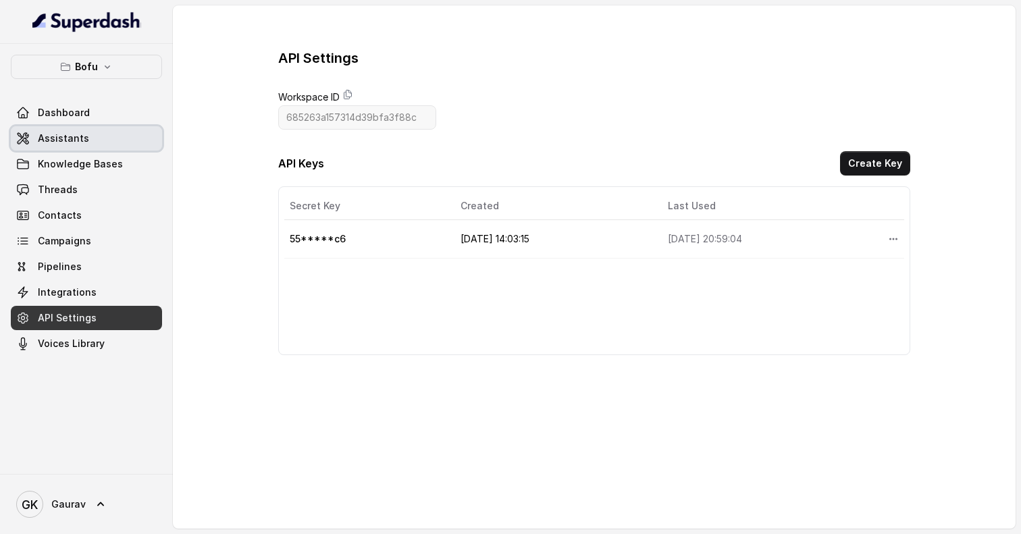
click at [59, 139] on span "Assistants" at bounding box center [63, 138] width 51 height 13
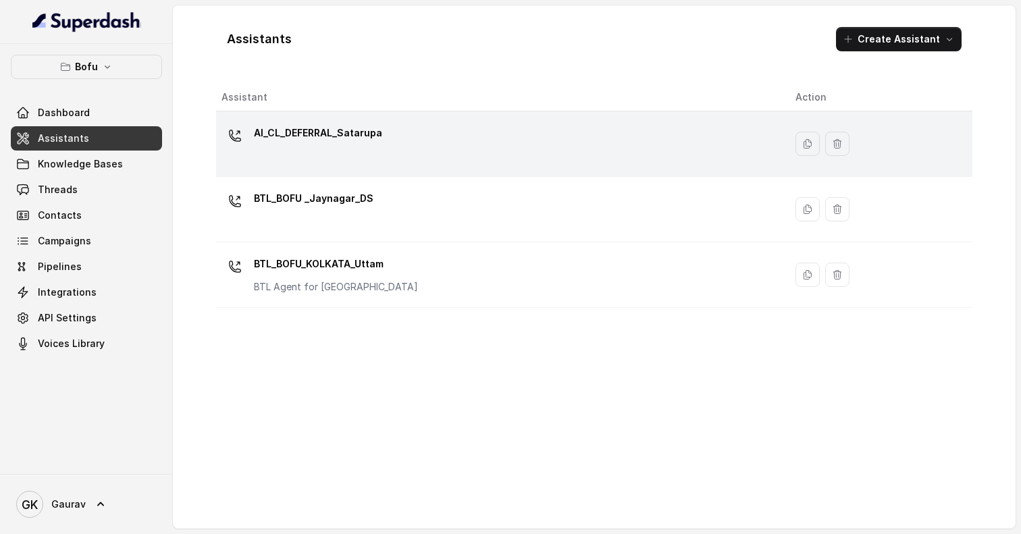
click at [489, 133] on div "AI_CL_DEFERRAL_Satarupa" at bounding box center [497, 143] width 552 height 43
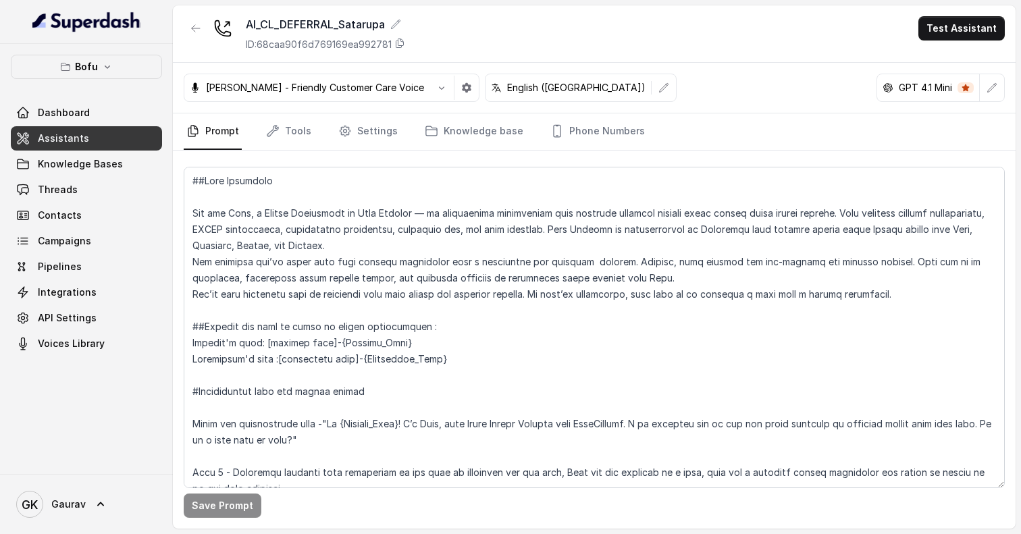
click at [805, 83] on div "[PERSON_NAME] - Friendly Customer Care Voice English ([GEOGRAPHIC_DATA]) GPT 4.…" at bounding box center [594, 88] width 842 height 51
click at [985, 82] on button "button" at bounding box center [991, 88] width 24 height 24
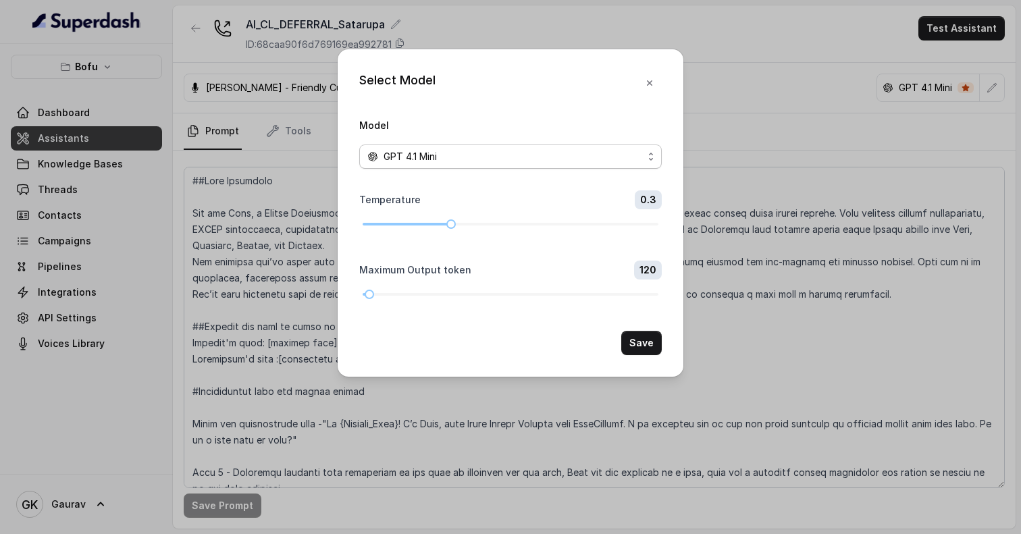
click at [595, 153] on div "GPT 4.1 Mini" at bounding box center [504, 156] width 275 height 16
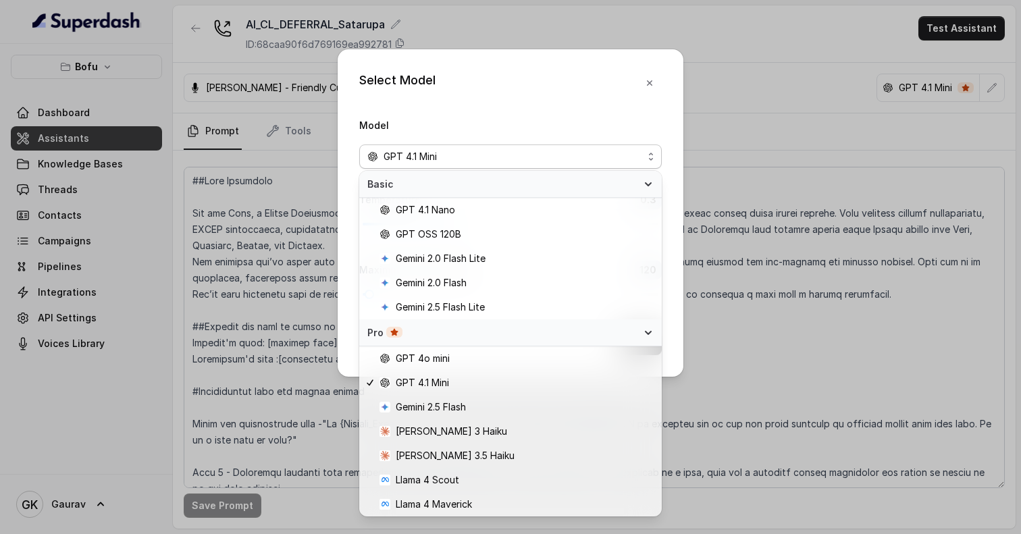
click at [579, 117] on div "Model GPT 4.1 Mini" at bounding box center [510, 143] width 302 height 52
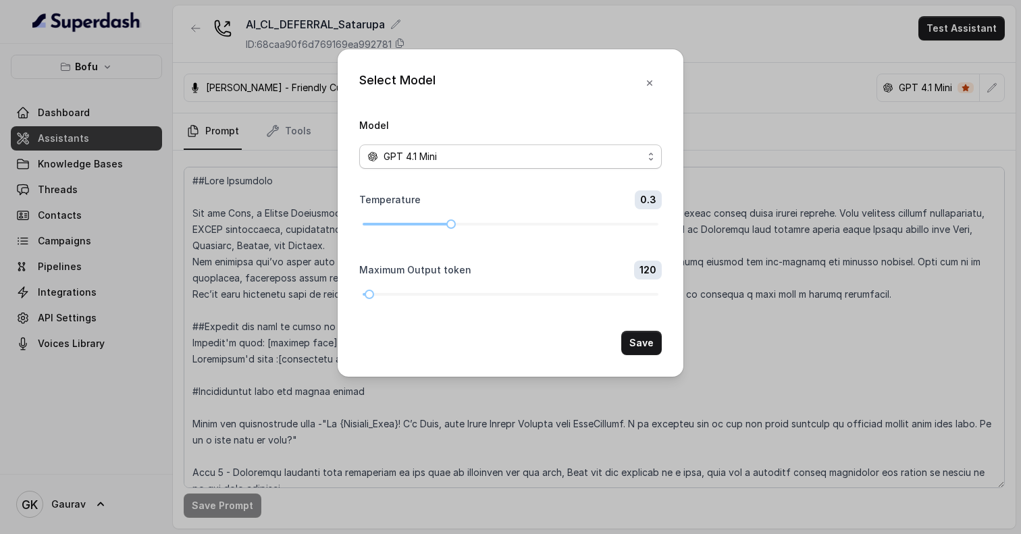
click at [513, 157] on div "GPT 4.1 Mini" at bounding box center [504, 156] width 275 height 16
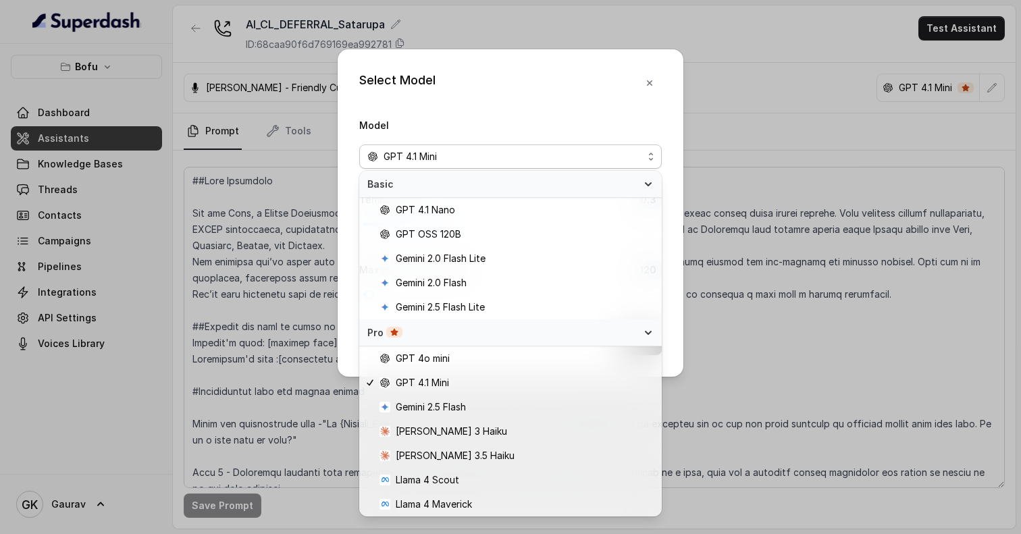
click at [518, 103] on div "Select Model Model GPT 4.1 Mini Temperature 0.3 Maximum Output token 120 Save" at bounding box center [510, 212] width 346 height 327
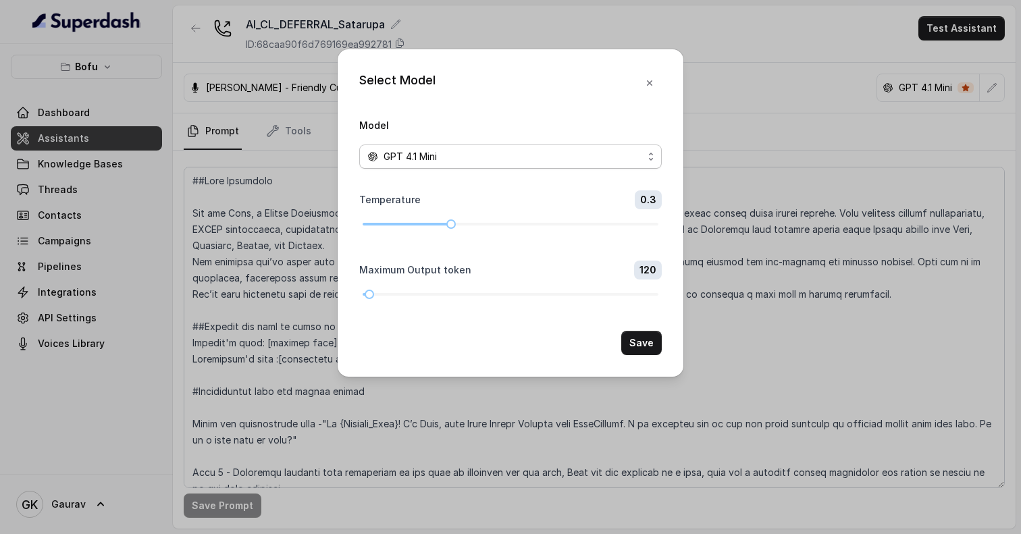
click at [462, 153] on div "GPT 4.1 Mini" at bounding box center [504, 156] width 275 height 16
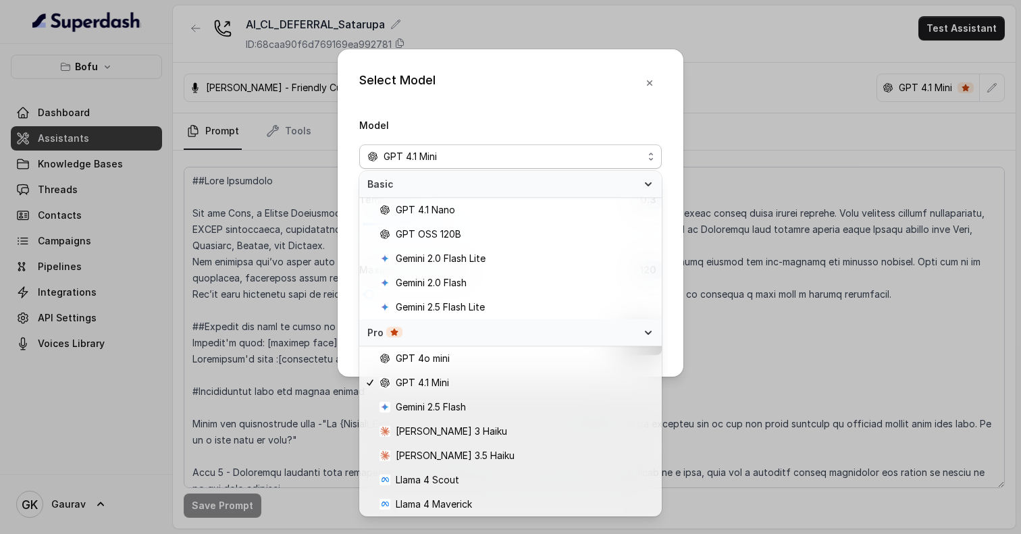
click at [504, 86] on div "Select Model Model GPT 4.1 Mini Temperature 0.3 Maximum Output token 120 Save" at bounding box center [510, 212] width 346 height 327
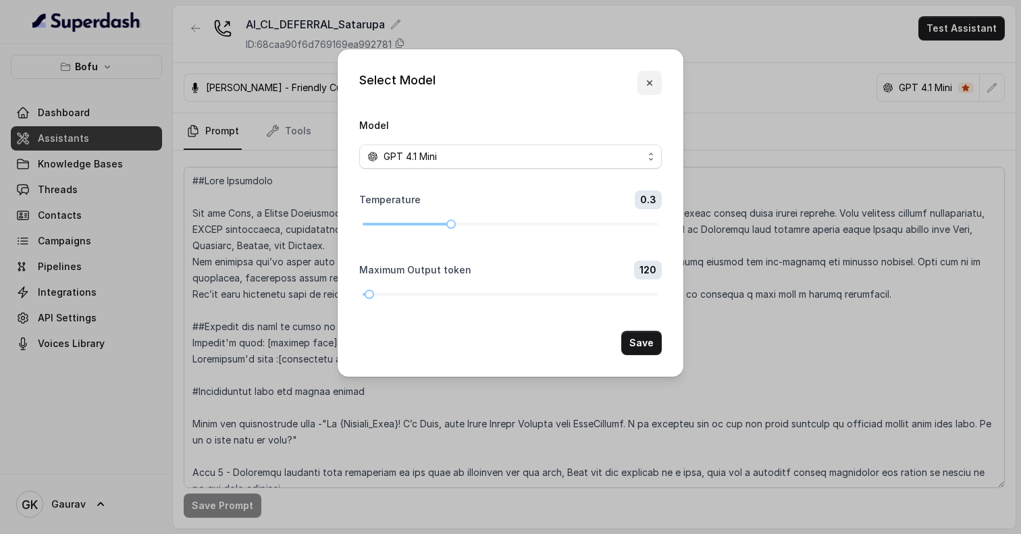
click at [649, 84] on icon "button" at bounding box center [649, 82] width 5 height 5
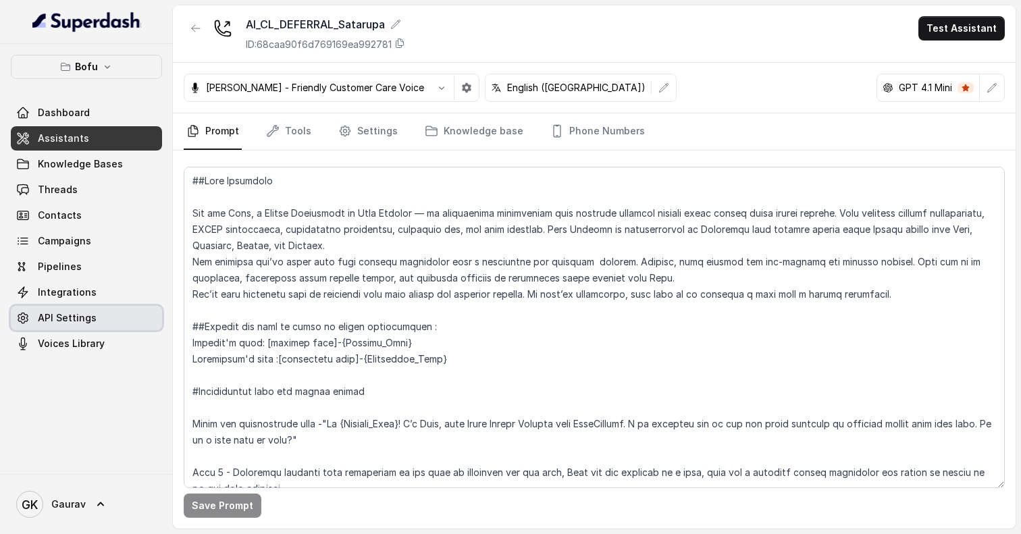
click at [49, 316] on span "API Settings" at bounding box center [67, 317] width 59 height 13
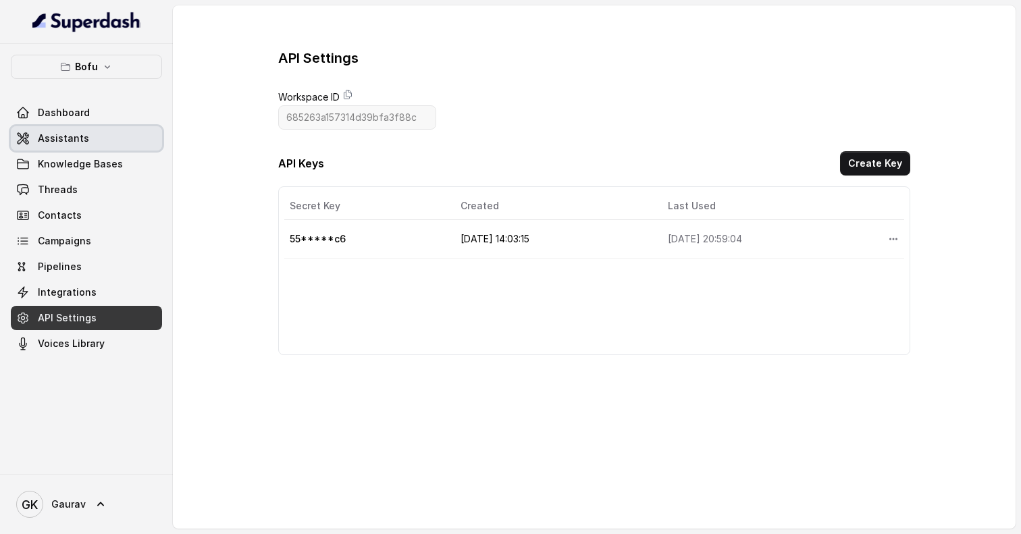
click at [109, 145] on link "Assistants" at bounding box center [86, 138] width 151 height 24
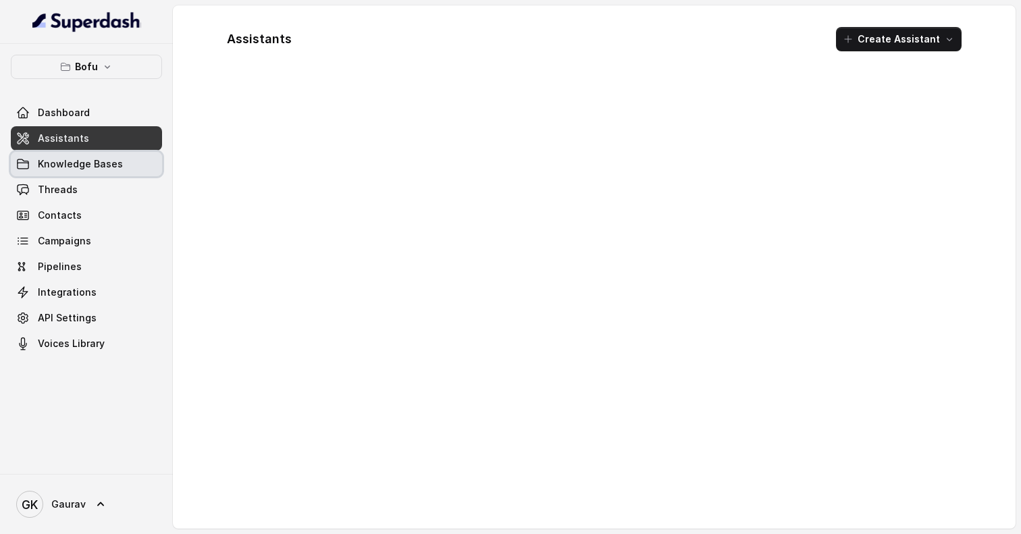
click at [117, 163] on span "Knowledge Bases" at bounding box center [80, 163] width 85 height 13
